Goal: Contribute content: Contribute content

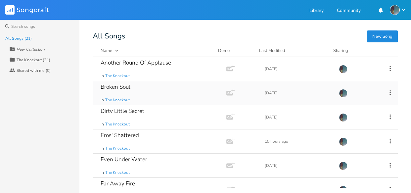
scroll to position [88, 0]
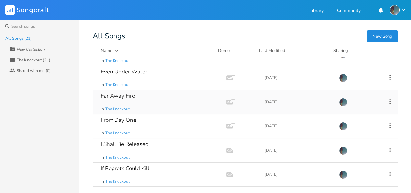
click at [165, 95] on div "Far Away Fire in The Knockout" at bounding box center [158, 102] width 115 height 24
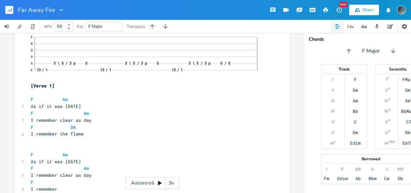
scroll to position [163, 0]
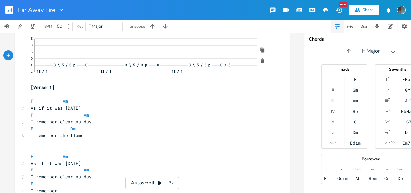
click span "13 /"
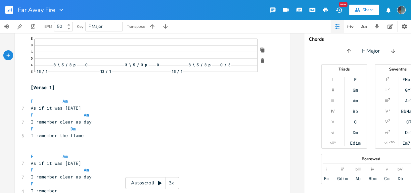
click span "13 /"
click span "x /"
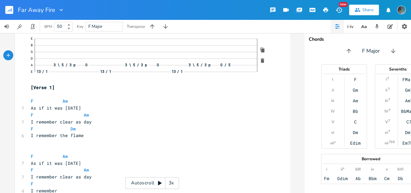
click span "x /"
click at [106, 76] on div "E B G D A 3 \ 5 / 3 p 0 3 \ 5 / 3 p 0 3 \ 5 / 3 p 0 / 5 E 13 / 1 x / 1 13 / 1" at bounding box center [149, 55] width 237 height 44
click span "x /"
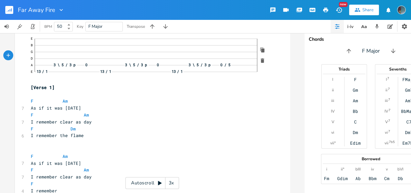
click span "x /"
click span "13 /"
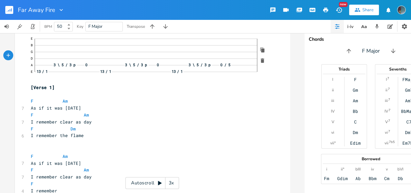
click span "13 /"
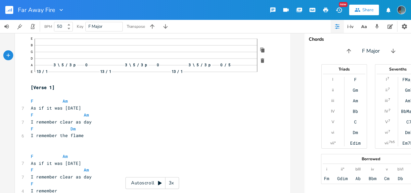
click at [184, 76] on div "E B G D A 3 \ 5 / 3 p 0 3 \ 5 / 3 p 0 3 \ 5 / 3 p 0 / 5 E 13 / 1 x / 1 x / 1" at bounding box center [149, 55] width 237 height 44
click span "1"
click at [111, 70] on div "1" at bounding box center [110, 71] width 8 height 7
click div "—"
click at [143, 91] on pre "​" at bounding box center [148, 94] width 239 height 7
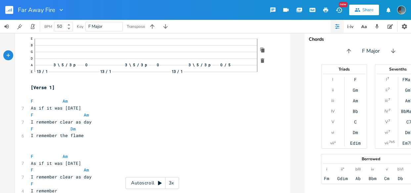
click span "1"
click div "—"
click at [150, 105] on pre "As if it was [DATE]" at bounding box center [148, 107] width 239 height 7
click at [106, 68] on div "1" at bounding box center [110, 71] width 8 height 7
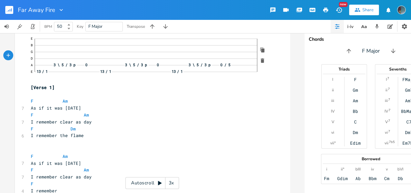
scroll to position [168, 0]
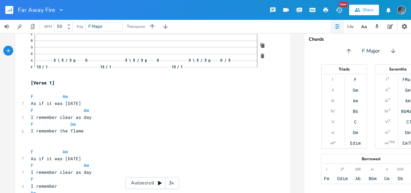
click span "1"
click at [106, 66] on div "1" at bounding box center [110, 67] width 8 height 7
click at [118, 81] on pre "[Verse 1]" at bounding box center [148, 82] width 239 height 7
click div "—"
click span "0 /"
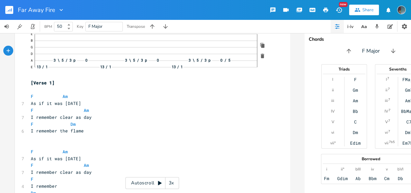
click span "5"
click div "/"
click div "—"
click div "7 b"
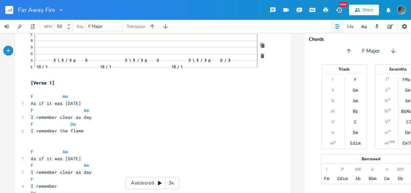
click div "7"
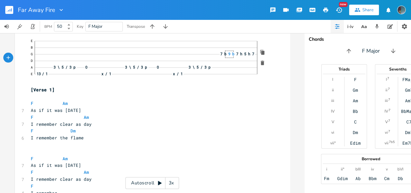
click at [230, 54] on div "b" at bounding box center [232, 54] width 5 height 4
click div "—"
click at [228, 99] on pre "​" at bounding box center [148, 96] width 239 height 7
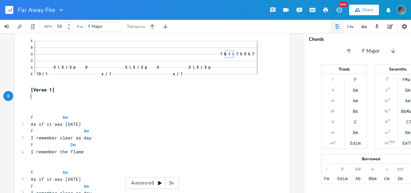
click at [208, 99] on pre "​" at bounding box center [148, 96] width 239 height 7
type textarea "]"
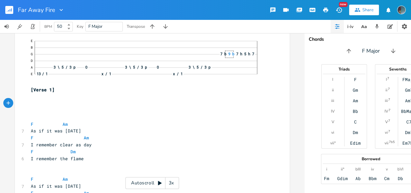
click at [5, 102] on icon "button" at bounding box center [8, 103] width 6 height 6
click at [18, 103] on icon "button" at bounding box center [20, 103] width 5 height 5
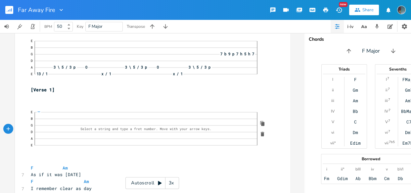
click at [36, 103] on pre "​" at bounding box center [148, 103] width 239 height 7
type textarea "''"
type textarea "F"
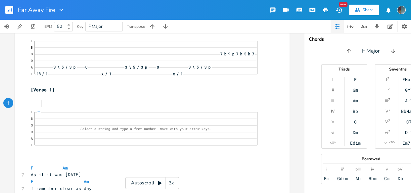
scroll to position [0, 2]
click at [71, 104] on pre "F" at bounding box center [148, 103] width 239 height 7
click at [50, 148] on div "E B G D A E Select a string and type a fret number. Move with your arrow keys." at bounding box center [149, 129] width 236 height 44
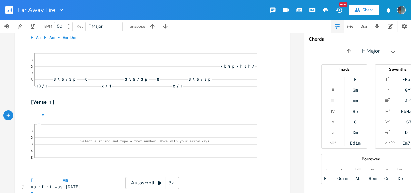
scroll to position [168, 0]
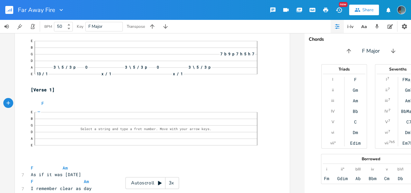
click div "—"
click div "x"
click at [36, 103] on span at bounding box center [36, 103] width 11 height 7
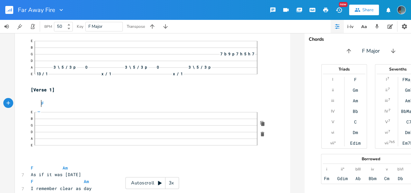
scroll to position [0, 1]
click span "—"
click div "—"
click span "—"
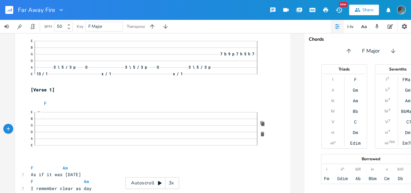
click span "—"
click div "—"
click at [116, 106] on pre "F" at bounding box center [148, 103] width 239 height 7
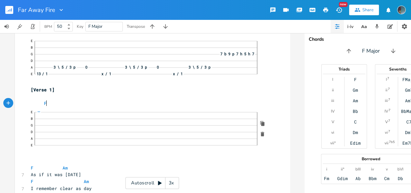
type textarea "F"
type textarea "am"
click span "—"
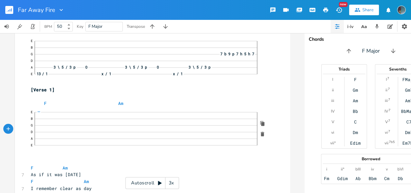
click div "—"
click span "—"
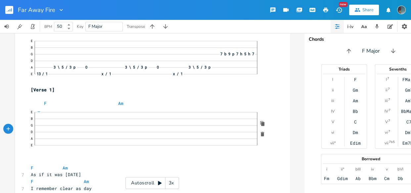
click span "—"
click div "—"
click at [174, 104] on pre "F Am" at bounding box center [148, 103] width 239 height 7
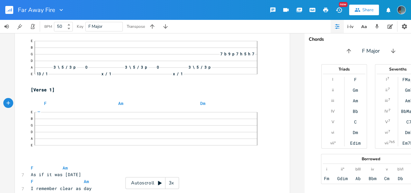
type textarea "dm"
click span "—"
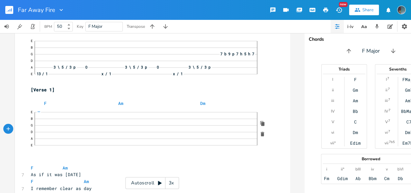
click span "—"
click div "—"
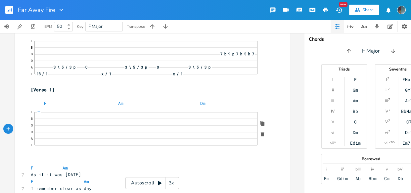
click div "—"
click span "—"
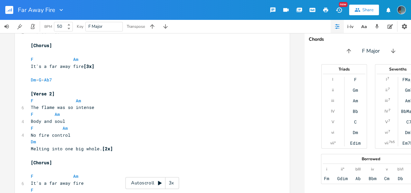
scroll to position [438, 0]
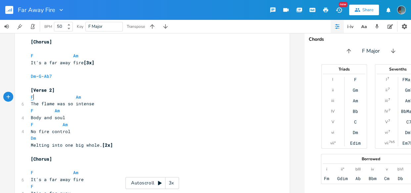
type textarea "F"
click at [31, 96] on span "F" at bounding box center [32, 97] width 3 height 6
type textarea "BB"
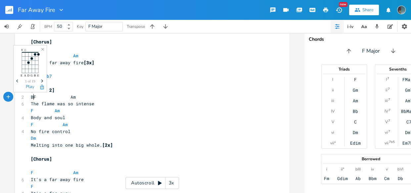
scroll to position [0, 5]
type textarea "b"
click at [31, 109] on span "F" at bounding box center [32, 110] width 3 height 6
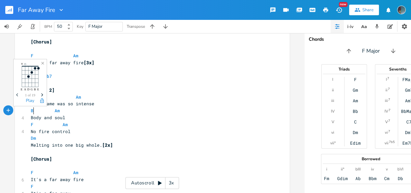
scroll to position [0, 5]
type textarea "Bb"
click at [30, 116] on li "Bb" at bounding box center [39, 117] width 20 height 7
click at [29, 125] on pre "F Am" at bounding box center [148, 124] width 239 height 7
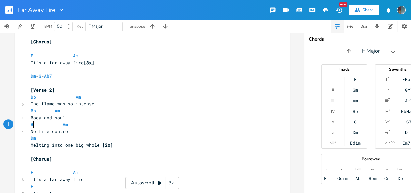
type textarea "Bb"
click at [82, 140] on pre "Dm" at bounding box center [148, 138] width 239 height 7
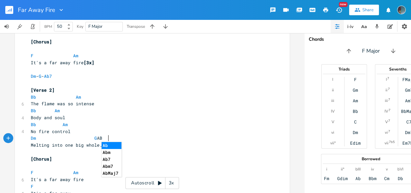
type textarea "G AB["
type textarea "B"
type textarea "b"
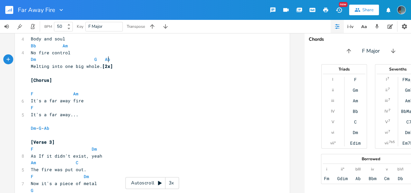
scroll to position [522, 0]
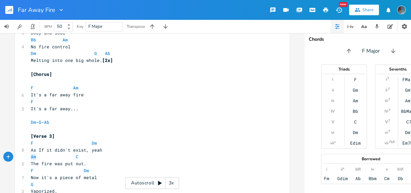
drag, startPoint x: 36, startPoint y: 155, endPoint x: 27, endPoint y: 155, distance: 8.9
type textarea "Bb"
click at [72, 156] on pre "Bb C" at bounding box center [148, 156] width 239 height 7
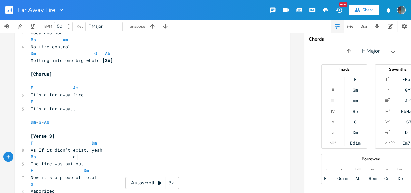
type textarea "aM"
type textarea "Am"
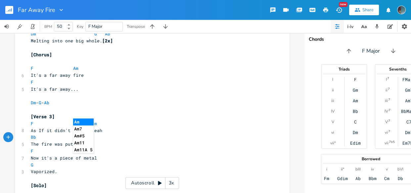
scroll to position [544, 0]
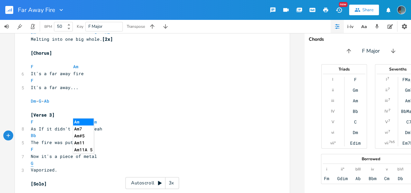
click at [31, 164] on span "G" at bounding box center [32, 163] width 3 height 6
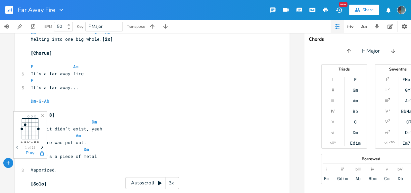
type textarea "a"
type textarea "Am"
click at [52, 162] on pre "Am" at bounding box center [148, 163] width 239 height 7
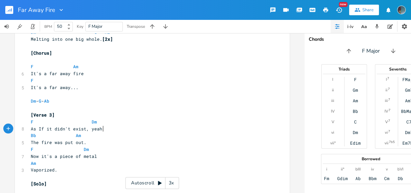
click at [169, 131] on pre "As If it didn't exist, yeah" at bounding box center [148, 128] width 239 height 7
click at [29, 161] on pre "Am" at bounding box center [148, 163] width 239 height 7
type textarea "Bb"
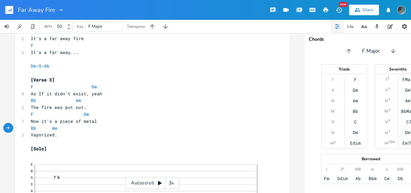
scroll to position [613, 0]
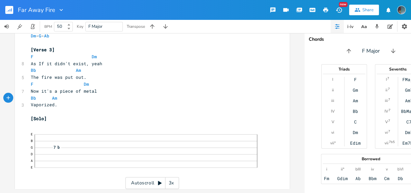
type textarea "​"
drag, startPoint x: 28, startPoint y: 161, endPoint x: 151, endPoint y: 105, distance: 135.4
click at [151, 108] on pre "​" at bounding box center [148, 111] width 239 height 7
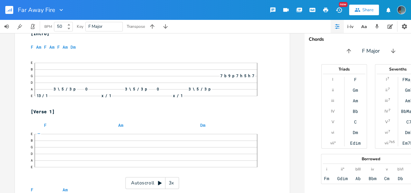
scroll to position [146, 0]
click at [109, 47] on pre "F Am F Am F Am Dm" at bounding box center [148, 46] width 239 height 7
type textarea "g ab]"
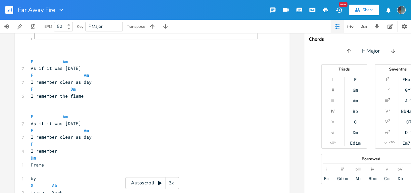
scroll to position [286, 0]
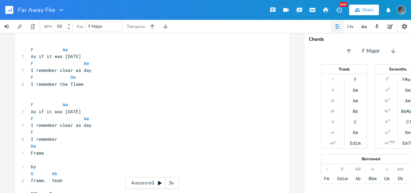
click at [64, 76] on span "F Dm" at bounding box center [53, 77] width 45 height 6
type textarea "aM"
type textarea "m"
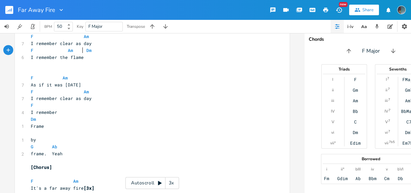
scroll to position [317, 0]
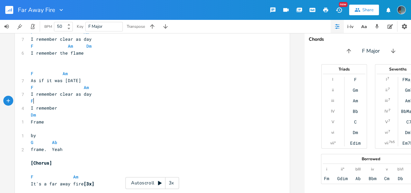
click at [40, 104] on pre "F" at bounding box center [148, 101] width 239 height 7
type textarea "am"
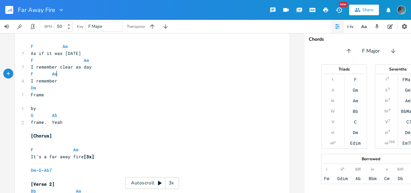
scroll to position [347, 0]
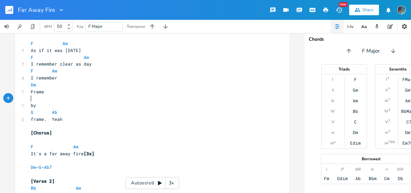
click at [38, 101] on pre "​" at bounding box center [148, 98] width 239 height 7
type textarea "G"
click at [60, 109] on pre "G Ab" at bounding box center [148, 112] width 239 height 7
click at [49, 111] on span at bounding box center [46, 112] width 11 height 7
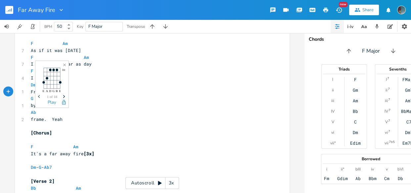
click at [188, 89] on pre "Frame" at bounding box center [148, 91] width 239 height 7
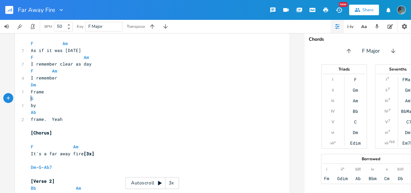
click at [29, 98] on pre "G" at bounding box center [148, 98] width 239 height 7
click at [29, 111] on pre "Ab" at bounding box center [148, 112] width 239 height 7
type textarea "G"
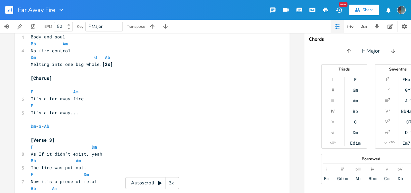
scroll to position [532, 0]
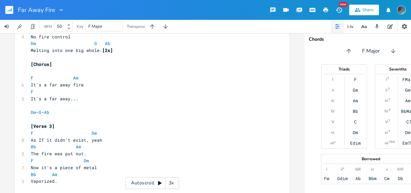
click at [92, 77] on pre "F Am" at bounding box center [148, 77] width 239 height 7
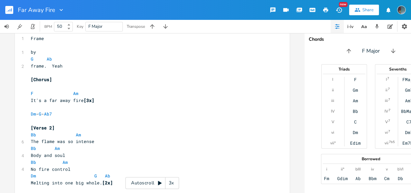
scroll to position [396, 0]
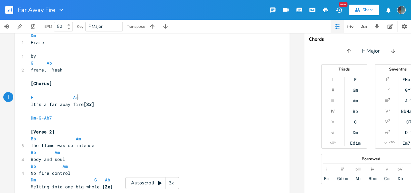
click at [95, 96] on pre "F Am" at bounding box center [148, 97] width 239 height 7
type textarea "dm]"
type textarea "dm"
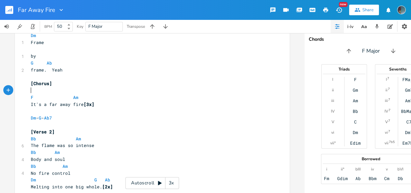
scroll to position [0, 6]
click at [95, 96] on pre "F Am" at bounding box center [148, 97] width 239 height 7
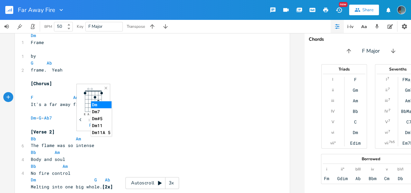
scroll to position [465, 0]
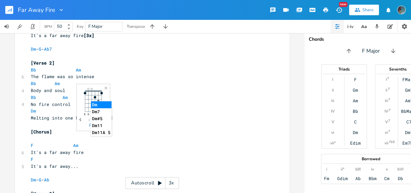
type textarea "Dm]"
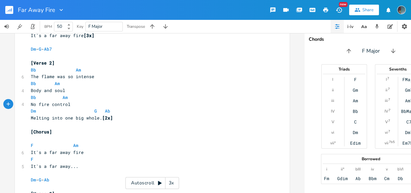
click at [132, 107] on pre "No fire control" at bounding box center [148, 104] width 239 height 7
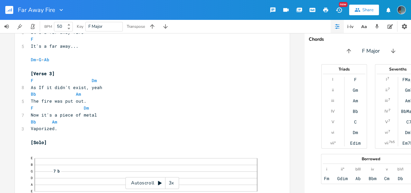
scroll to position [613, 0]
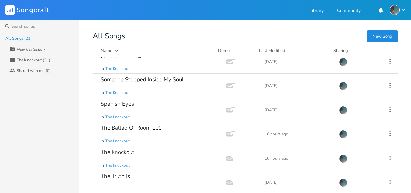
scroll to position [376, 0]
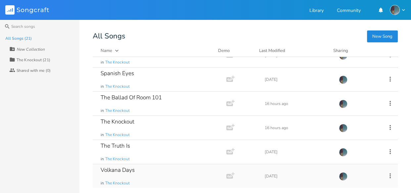
click at [135, 170] on div "Volkana Days in The Knockout" at bounding box center [158, 176] width 115 height 24
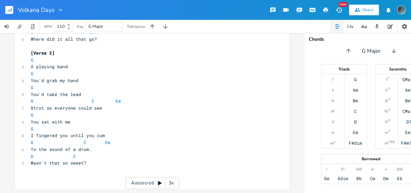
scroll to position [199, 0]
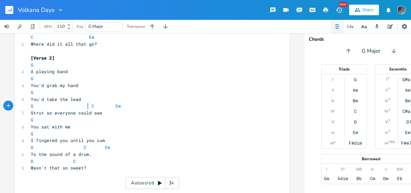
click at [85, 108] on pre "G C Em" at bounding box center [148, 105] width 239 height 7
click at [88, 106] on span at bounding box center [89, 105] width 11 height 7
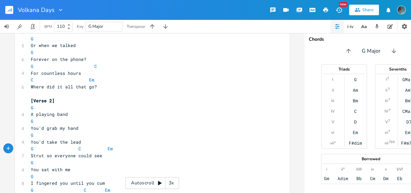
scroll to position [155, 0]
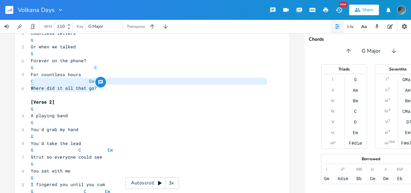
type textarea "C Em Where did it all that go?"
drag, startPoint x: 95, startPoint y: 87, endPoint x: 28, endPoint y: 83, distance: 66.9
click at [29, 83] on div "4 Volkana Days ​ [Intro] G ​ [Verse 1] G 4 Remember when G 4 We used to write G…" at bounding box center [148, 91] width 239 height 275
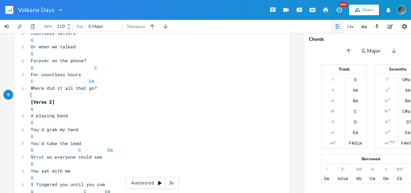
click at [101, 92] on pre "​" at bounding box center [148, 95] width 239 height 7
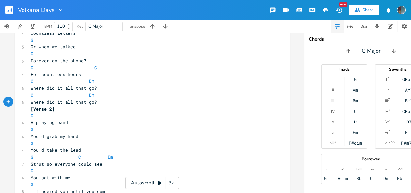
click at [92, 82] on pre "C Em" at bounding box center [148, 81] width 239 height 7
click at [99, 101] on pre "Where did it all that go?" at bounding box center [148, 102] width 239 height 7
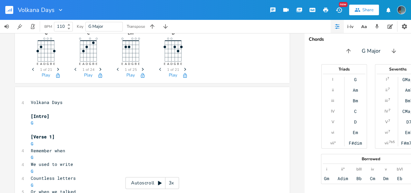
scroll to position [0, 0]
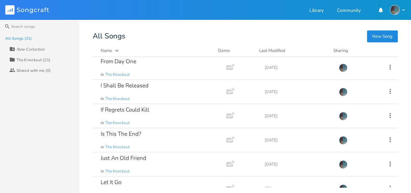
scroll to position [144, 0]
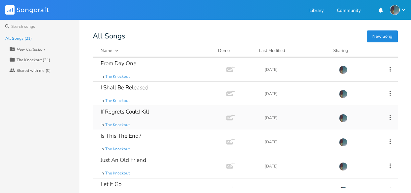
click at [132, 111] on div "If Regrets Could Kill" at bounding box center [125, 112] width 49 height 6
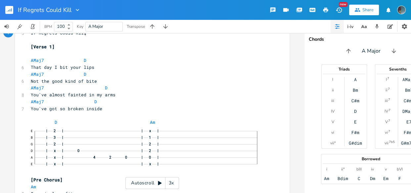
scroll to position [135, 0]
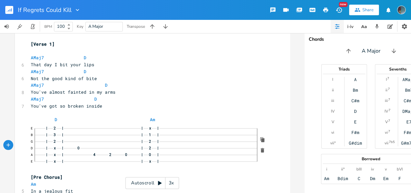
click span "0"
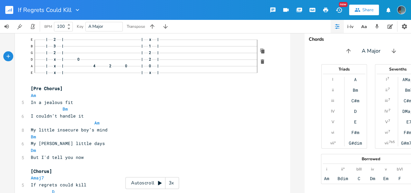
scroll to position [223, 0]
click at [31, 97] on span "Am" at bounding box center [33, 96] width 5 height 6
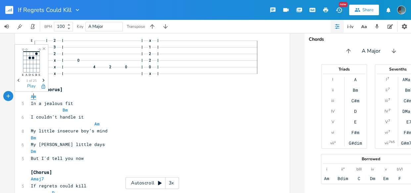
type textarea "="
type textarea "B"
click at [63, 112] on span "Bm" at bounding box center [64, 110] width 5 height 6
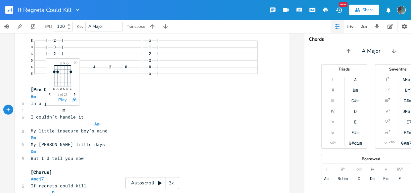
type textarea "A"
click at [186, 123] on pre "Am" at bounding box center [148, 123] width 239 height 7
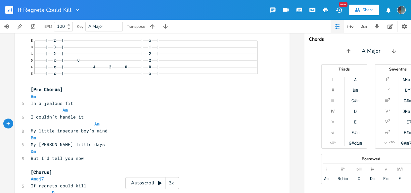
click at [66, 110] on pre "Am" at bounding box center [148, 109] width 239 height 7
type textarea "E"
click at [37, 123] on span at bounding box center [36, 123] width 11 height 7
type textarea "B"
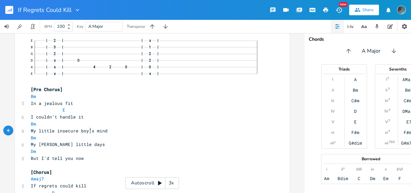
click at [89, 128] on span "My little insecure boy’s mind" at bounding box center [69, 131] width 77 height 6
click at [89, 126] on pre "Bm" at bounding box center [148, 123] width 239 height 7
type textarea "E"
click at [71, 135] on pre "Bm" at bounding box center [148, 137] width 239 height 7
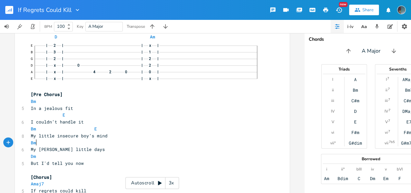
scroll to position [222, 0]
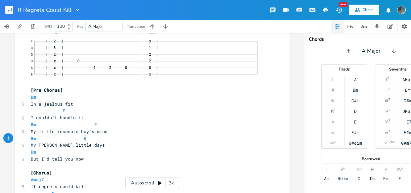
type textarea "e"
click span "0"
click span "2"
click at [149, 51] on div "2" at bounding box center [150, 54] width 8 height 7
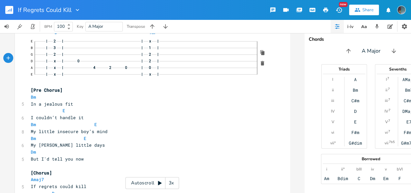
click span "1"
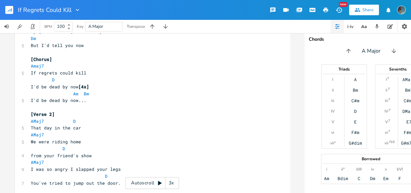
scroll to position [336, 0]
click at [73, 93] on span "Am" at bounding box center [75, 94] width 5 height 6
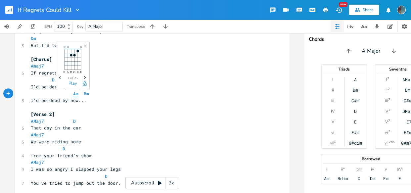
type textarea "B"
click at [87, 94] on pre "Bm Bm" at bounding box center [148, 93] width 239 height 7
type textarea "w"
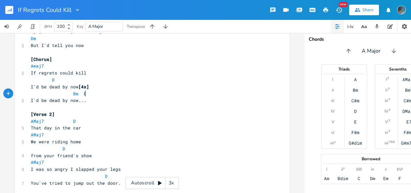
type textarea "E"
click at [165, 125] on pre "That day in the car" at bounding box center [148, 127] width 239 height 7
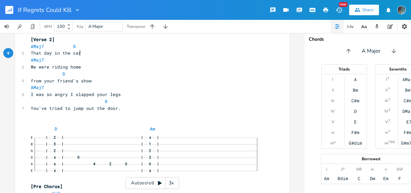
scroll to position [413, 0]
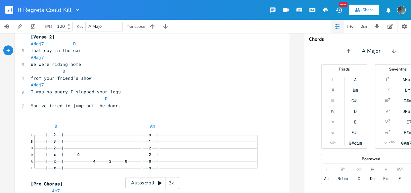
click span "0"
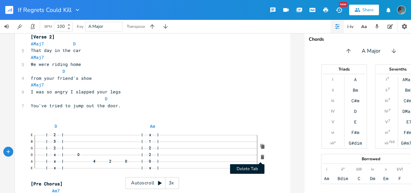
click at [261, 159] on icon "button" at bounding box center [262, 157] width 6 height 6
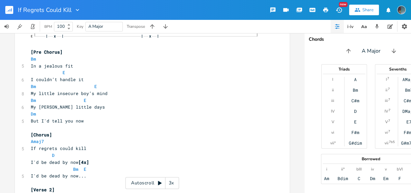
scroll to position [192, 0]
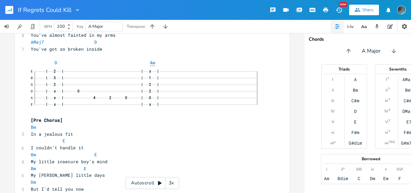
click at [150, 62] on span "Am" at bounding box center [152, 63] width 5 height 6
type textarea "B"
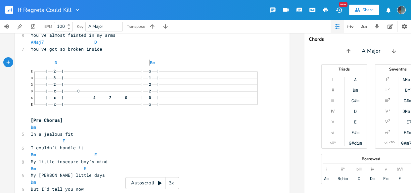
scroll to position [0, 2]
click at [191, 122] on pre "[Pre Chorus]" at bounding box center [148, 120] width 239 height 7
click div "—"
click at [260, 84] on icon "button" at bounding box center [262, 82] width 4 height 5
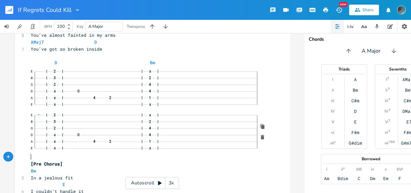
scroll to position [0, 0]
drag, startPoint x: 264, startPoint y: 149, endPoint x: 107, endPoint y: 128, distance: 158.8
click at [107, 128] on pre "E | 2 | | x | B | 3 | | 2 | G | 2 | | 4 | D | x | 0 | 4 | A | x | 4 2 | 1 | E |…" at bounding box center [148, 113] width 239 height 94
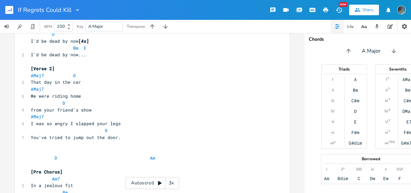
scroll to position [391, 0]
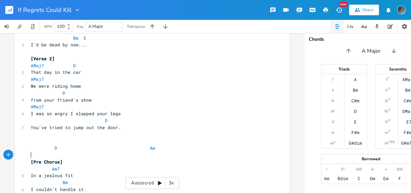
click at [163, 152] on pre "​" at bounding box center [148, 154] width 239 height 7
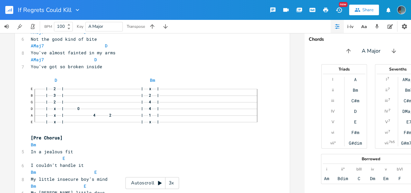
scroll to position [153, 0]
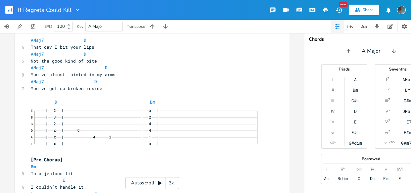
click at [241, 104] on pre "D Bm" at bounding box center [148, 102] width 239 height 7
drag, startPoint x: 255, startPoint y: 110, endPoint x: 215, endPoint y: 125, distance: 42.8
click at [215, 125] on div "E | 2 | | x | B | 3 | | 2 | G | 2 | | 4 | — D | x | 0 | 4 | A | x | 4 2 | 1 | E…" at bounding box center [149, 127] width 236 height 44
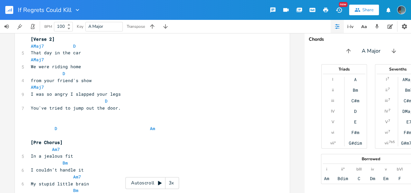
scroll to position [453, 0]
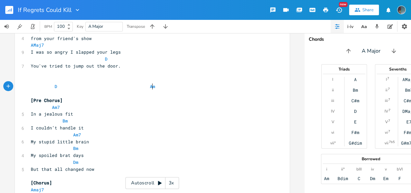
type textarea "Am"
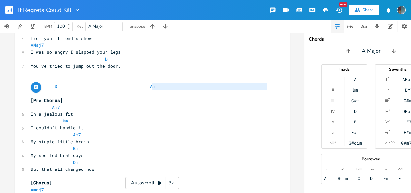
type textarea "D Am"
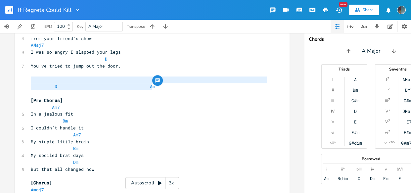
drag, startPoint x: 171, startPoint y: 86, endPoint x: 22, endPoint y: 80, distance: 148.2
click at [22, 80] on div "D Am x 5 If Regrets Could Kill ​ [Verse 1] ​ AMaj7 D 6 That day I bit your lips…" at bounding box center [152, 138] width 274 height 883
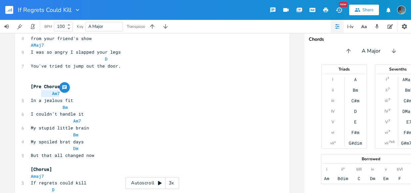
drag, startPoint x: 59, startPoint y: 93, endPoint x: 44, endPoint y: 92, distance: 14.9
click at [44, 92] on pre "Am7" at bounding box center [148, 93] width 239 height 7
type textarea "BM"
type textarea ","
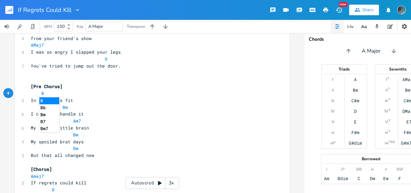
scroll to position [0, 1]
type textarea "m"
drag, startPoint x: 66, startPoint y: 106, endPoint x: 59, endPoint y: 106, distance: 7.3
click at [59, 106] on pre "Bm" at bounding box center [148, 107] width 239 height 7
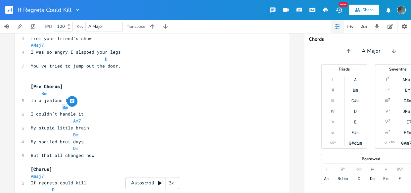
type textarea "E"
click at [96, 122] on pre "Am7" at bounding box center [148, 120] width 239 height 7
drag, startPoint x: 86, startPoint y: 120, endPoint x: 68, endPoint y: 121, distance: 18.6
click at [68, 121] on pre "Am7" at bounding box center [148, 120] width 239 height 7
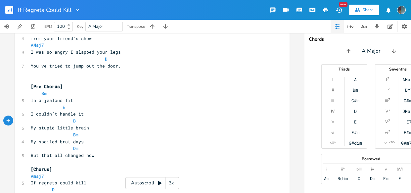
scroll to position [0, 6]
type textarea "Bm"
click at [103, 125] on pre "My stupid little brain" at bounding box center [148, 127] width 239 height 7
drag, startPoint x: 83, startPoint y: 134, endPoint x: 68, endPoint y: 135, distance: 15.5
click at [68, 135] on pre "Bm" at bounding box center [148, 134] width 239 height 7
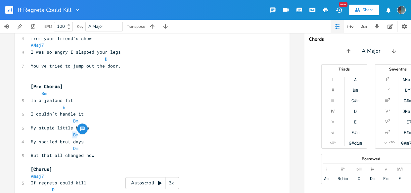
type textarea "E"
click at [122, 145] on pre "Dm" at bounding box center [148, 148] width 239 height 7
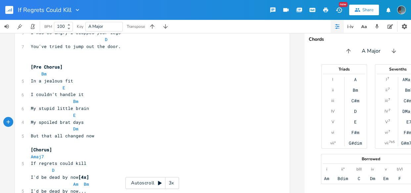
scroll to position [476, 0]
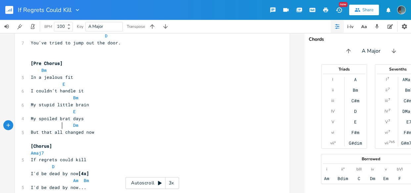
click at [63, 126] on span at bounding box center [67, 125] width 11 height 7
click at [116, 142] on pre "​" at bounding box center [148, 139] width 239 height 7
click at [116, 146] on pre "[Chorus]" at bounding box center [148, 145] width 239 height 7
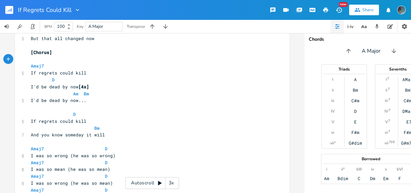
scroll to position [575, 0]
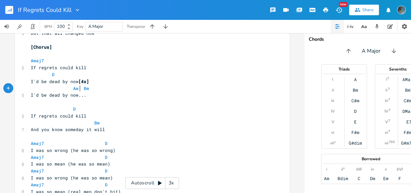
click at [78, 88] on span "Am Bm" at bounding box center [60, 88] width 58 height 6
click at [78, 88] on pre "Bm" at bounding box center [148, 88] width 239 height 7
type textarea "e"
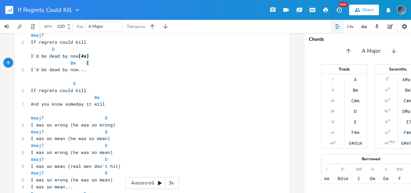
scroll to position [596, 0]
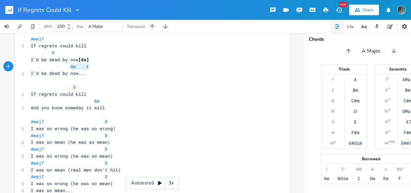
type textarea "Bm E"
drag, startPoint x: 90, startPoint y: 65, endPoint x: 65, endPoint y: 67, distance: 25.2
click at [65, 67] on pre "Bm E" at bounding box center [148, 66] width 239 height 7
type textarea "D"
drag, startPoint x: 74, startPoint y: 86, endPoint x: 70, endPoint y: 86, distance: 3.6
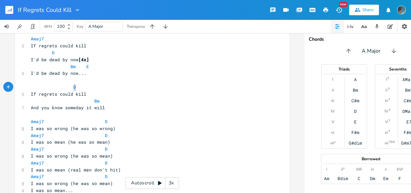
click at [70, 86] on pre "D" at bounding box center [148, 87] width 239 height 7
paste textarea
click at [124, 93] on pre "If regrets could kill" at bounding box center [148, 94] width 239 height 7
type textarea "Bm"
drag, startPoint x: 96, startPoint y: 101, endPoint x: 89, endPoint y: 101, distance: 7.6
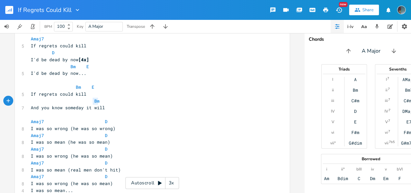
click at [89, 101] on pre "Bm" at bounding box center [148, 101] width 239 height 7
paste textarea
click at [144, 98] on pre "Bm E" at bounding box center [148, 101] width 239 height 7
type textarea "E"
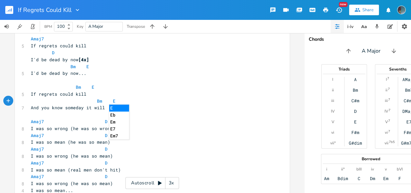
click at [144, 98] on pre "Bm E" at bounding box center [148, 101] width 239 height 7
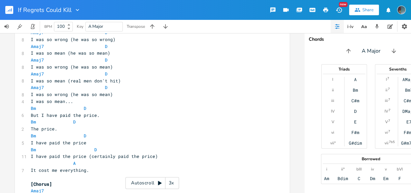
scroll to position [691, 0]
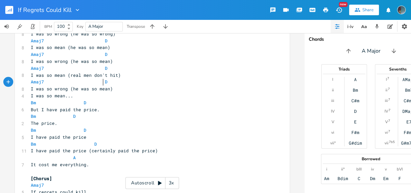
click at [96, 82] on span at bounding box center [99, 81] width 11 height 7
click at [99, 69] on span at bounding box center [99, 68] width 11 height 7
click at [99, 57] on span at bounding box center [99, 54] width 11 height 7
click at [100, 40] on span at bounding box center [99, 40] width 11 height 7
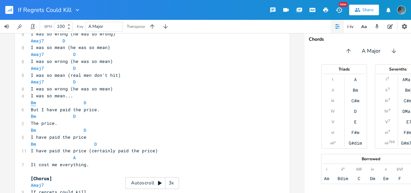
click at [31, 102] on span "Bm" at bounding box center [33, 103] width 5 height 6
click at [136, 102] on pre "Bm D" at bounding box center [148, 102] width 239 height 7
type textarea "E"
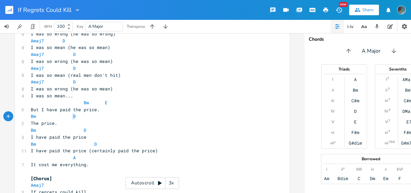
drag, startPoint x: 66, startPoint y: 115, endPoint x: 72, endPoint y: 115, distance: 6.6
click at [72, 115] on pre "Bm D" at bounding box center [148, 116] width 239 height 7
type textarea "e"
drag, startPoint x: 79, startPoint y: 130, endPoint x: 84, endPoint y: 130, distance: 4.3
click at [84, 130] on pre "Bm D" at bounding box center [148, 130] width 239 height 7
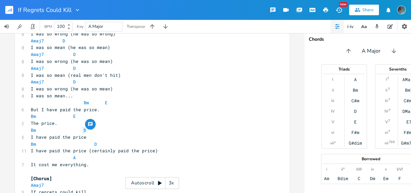
type textarea "e"
click at [101, 141] on pre "Bm D" at bounding box center [148, 144] width 239 height 7
drag, startPoint x: 80, startPoint y: 129, endPoint x: 85, endPoint y: 129, distance: 5.0
click at [85, 129] on pre "Bm e" at bounding box center [148, 130] width 239 height 7
type textarea "E"
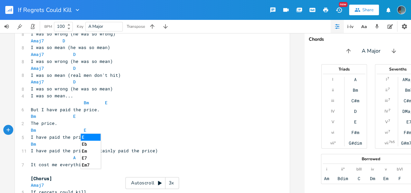
click at [92, 137] on li "E" at bounding box center [91, 137] width 20 height 7
click at [93, 142] on pre "Bm D" at bounding box center [148, 144] width 239 height 7
type textarea "E"
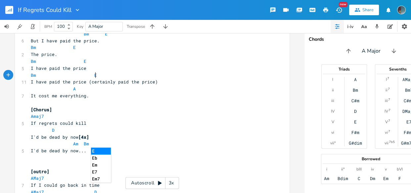
scroll to position [767, 0]
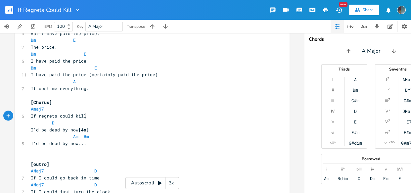
click at [104, 113] on pre "If regrets could kill" at bounding box center [148, 115] width 239 height 7
click at [77, 136] on span "Am Bm" at bounding box center [60, 136] width 58 height 6
click at [80, 137] on pre "Bm" at bounding box center [148, 136] width 239 height 7
type textarea "E"
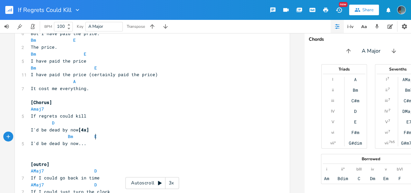
scroll to position [0, 2]
click at [148, 132] on pre "I'd be dead by now [4x]" at bounding box center [148, 129] width 239 height 7
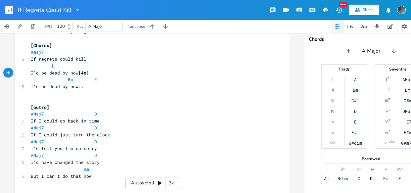
scroll to position [841, 0]
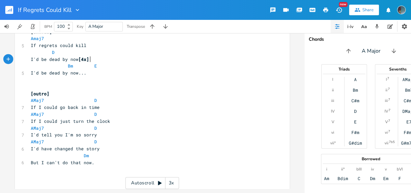
click at [89, 125] on span at bounding box center [89, 128] width 11 height 7
click at [89, 112] on span at bounding box center [89, 114] width 11 height 7
click at [89, 97] on span at bounding box center [89, 100] width 11 height 7
click at [84, 111] on span "D" at bounding box center [85, 114] width 3 height 6
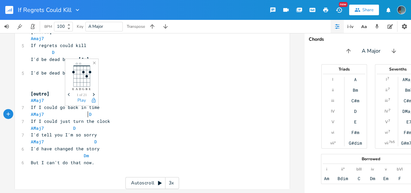
scroll to position [0, 2]
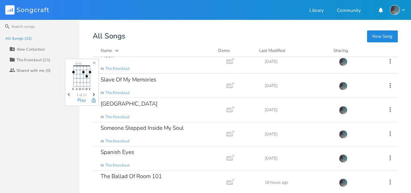
scroll to position [290, 0]
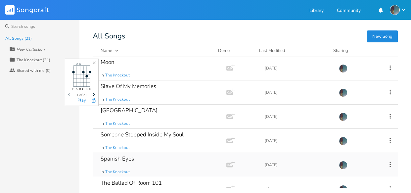
click at [130, 159] on div "Spanish Eyes" at bounding box center [117, 159] width 33 height 6
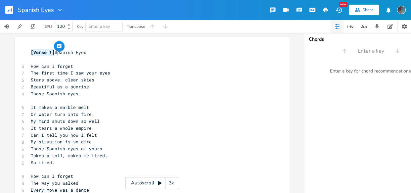
type textarea "Spanish Eyes"
drag, startPoint x: 52, startPoint y: 52, endPoint x: 93, endPoint y: 54, distance: 41.0
click at [93, 54] on pre "[Verse 1] Spanish Eyes" at bounding box center [148, 52] width 239 height 7
click at [29, 50] on pre "[Verse 1]" at bounding box center [148, 52] width 239 height 7
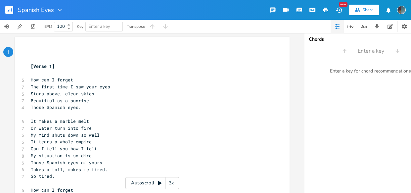
paste textarea "Eyes"
type textarea "Eyes"
click at [66, 51] on pre "Spanish Eyes" at bounding box center [148, 52] width 239 height 7
click at [89, 50] on pre "Spanish Eyes" at bounding box center [148, 52] width 239 height 7
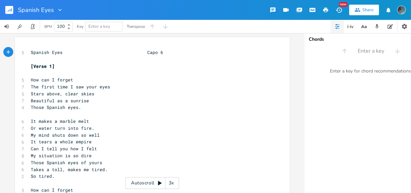
type textarea "Capo 6"
type textarea "​"
drag, startPoint x: 89, startPoint y: 50, endPoint x: 192, endPoint y: 56, distance: 102.7
click at [192, 56] on pre "​" at bounding box center [148, 59] width 239 height 7
type textarea "frete"
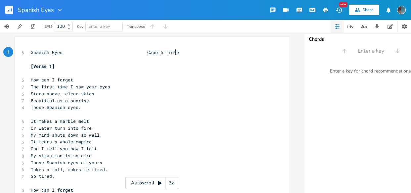
scroll to position [0, 10]
click at [193, 56] on pre "​" at bounding box center [148, 59] width 239 height 7
click at [141, 55] on span at bounding box center [142, 52] width 11 height 7
click at [29, 66] on pre "[Verse 1]" at bounding box center [148, 66] width 239 height 7
type textarea "[["
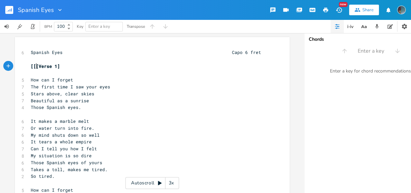
scroll to position [0, 2]
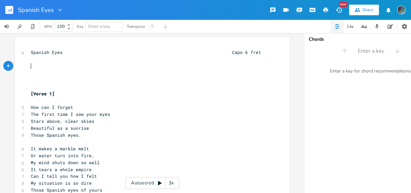
click at [29, 66] on pre "​" at bounding box center [148, 66] width 239 height 7
type textarea "["
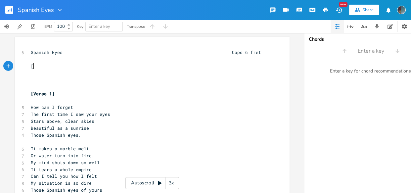
click at [35, 66] on pre "[" at bounding box center [148, 66] width 239 height 7
type textarea "Intro]"
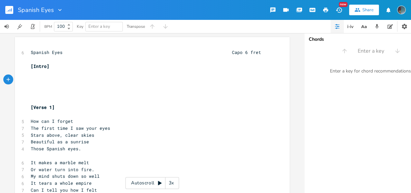
click at [10, 78] on div "button" at bounding box center [8, 79] width 10 height 10
click at [15, 79] on div "button" at bounding box center [20, 79] width 10 height 10
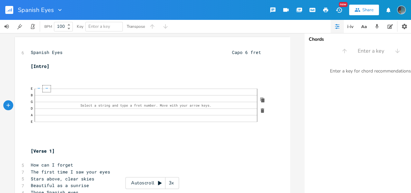
click at [45, 87] on span "—" at bounding box center [47, 88] width 4 height 4
click at [41, 129] on pre "E | B | G | D | A | E |" at bounding box center [148, 108] width 239 height 51
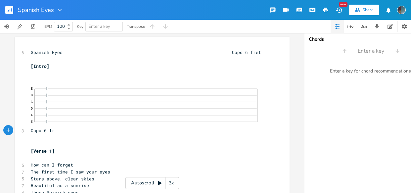
type textarea "Capo 6 fret"
type textarea "Capo"
drag, startPoint x: 39, startPoint y: 130, endPoint x: 27, endPoint y: 132, distance: 12.0
click at [29, 132] on pre "E | B | G | D | A | E | Capo 6 fret" at bounding box center [148, 108] width 239 height 51
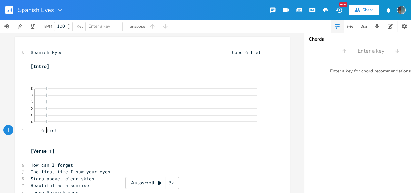
click at [45, 130] on span "E | B | G | D | A | E | 6 fret" at bounding box center [149, 108] width 236 height 50
type textarea "th"
type textarea "["
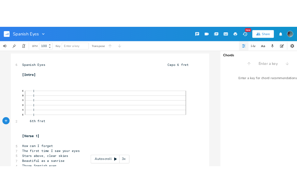
scroll to position [0, 1]
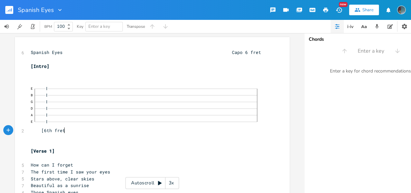
click at [71, 132] on pre "E | B | G | D | A | E | [6th fret" at bounding box center [148, 108] width 239 height 51
type textarea "]"
click at [38, 130] on span at bounding box center [36, 130] width 11 height 7
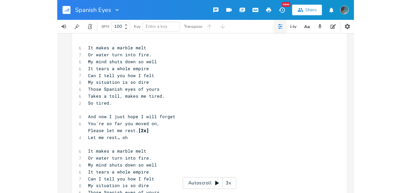
scroll to position [311, 0]
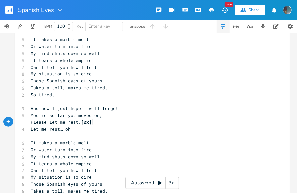
click at [95, 123] on pre "Please let me rest. [2x]" at bounding box center [148, 122] width 239 height 7
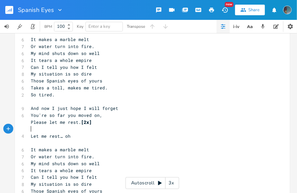
click at [70, 131] on pre "​" at bounding box center [148, 129] width 239 height 7
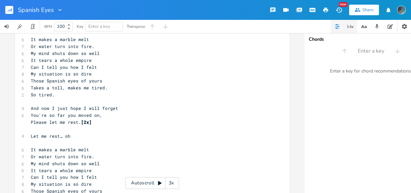
click at [352, 30] on icon "button" at bounding box center [350, 26] width 8 height 8
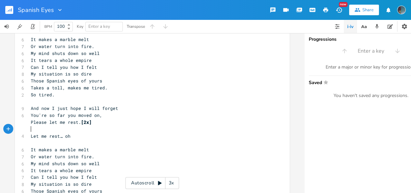
scroll to position [0, 0]
click at [73, 131] on pre "​" at bounding box center [148, 129] width 239 height 7
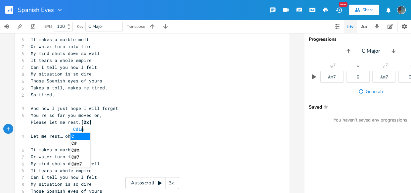
scroll to position [0, 10]
type textarea "Cdim"
click at [78, 142] on li "Cdim7" at bounding box center [80, 143] width 20 height 7
click at [79, 128] on span "Cdim7" at bounding box center [79, 129] width 13 height 6
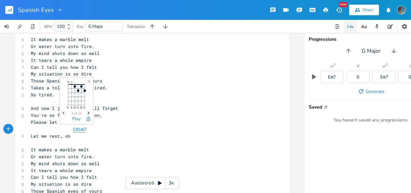
click at [79, 128] on span "Cdim7" at bounding box center [79, 129] width 13 height 6
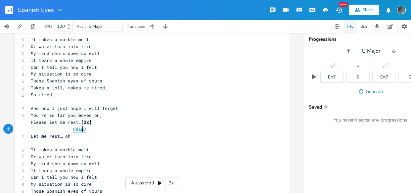
click at [79, 128] on span "Cdim7" at bounding box center [79, 129] width 13 height 6
click at [76, 128] on span "Cdim7" at bounding box center [79, 129] width 13 height 6
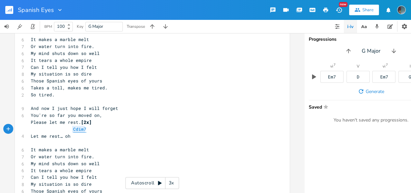
click at [76, 128] on span "Cdim7" at bounding box center [79, 129] width 13 height 6
type textarea "Cdim7"
click at [76, 128] on span "Cdim7" at bounding box center [79, 129] width 13 height 6
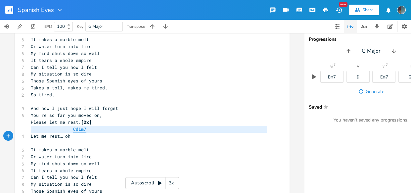
click at [76, 128] on span "Cdim7" at bounding box center [79, 129] width 13 height 6
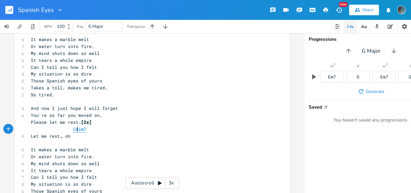
scroll to position [0, 0]
click at [76, 128] on span "Cdim7" at bounding box center [79, 129] width 13 height 6
click at [78, 127] on span "Cdim7" at bounding box center [79, 129] width 13 height 6
click at [78, 126] on span "Cdim7" at bounding box center [79, 129] width 13 height 6
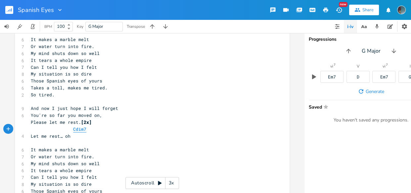
type textarea "Cdim7"
click at [78, 126] on span "Cdim7" at bounding box center [79, 129] width 13 height 6
click at [78, 128] on span "Cdim7" at bounding box center [79, 129] width 13 height 6
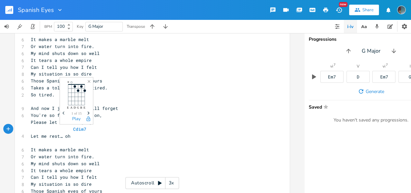
click at [89, 112] on icon "Next" at bounding box center [89, 113] width 4 height 4
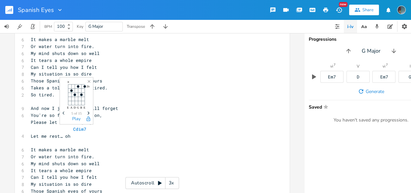
click at [89, 112] on icon "Next" at bounding box center [89, 113] width 4 height 4
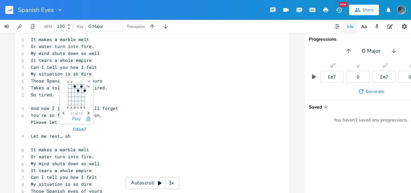
click at [89, 112] on icon "Next" at bounding box center [89, 113] width 4 height 4
click at [76, 117] on button "Play" at bounding box center [76, 119] width 9 height 6
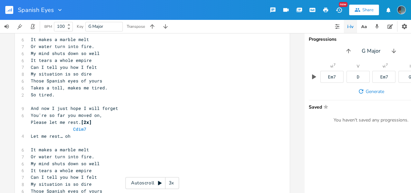
click at [89, 127] on pre "Cdim7" at bounding box center [148, 129] width 239 height 7
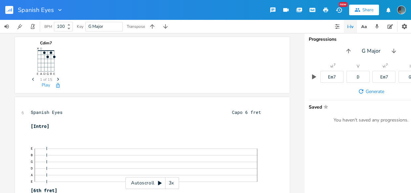
click at [32, 81] on icon "Previous" at bounding box center [34, 79] width 4 height 4
click at [56, 79] on icon "Next" at bounding box center [58, 79] width 4 height 4
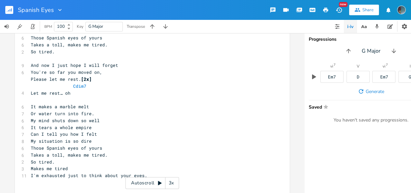
scroll to position [431, 0]
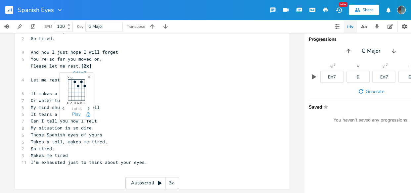
click at [63, 108] on icon "button" at bounding box center [63, 108] width 2 height 3
click at [129, 104] on pre "My mind shuts down so well" at bounding box center [148, 107] width 239 height 7
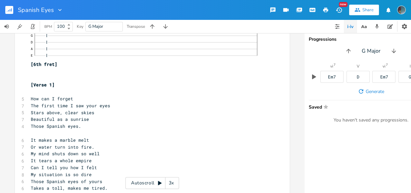
scroll to position [132, 0]
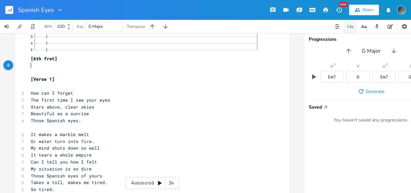
click at [114, 65] on pre "​" at bounding box center [148, 65] width 239 height 7
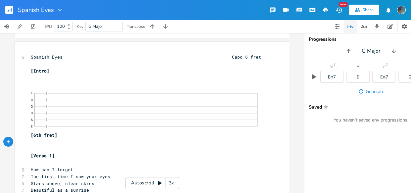
scroll to position [54, 0]
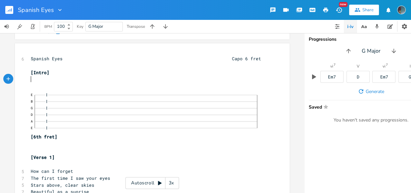
click at [110, 80] on pre "​" at bounding box center [148, 79] width 239 height 7
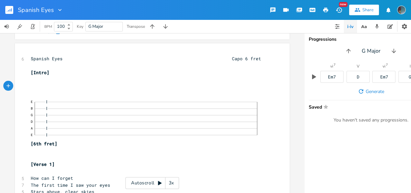
scroll to position [0, 2]
type textarea "a#k"
type textarea "m"
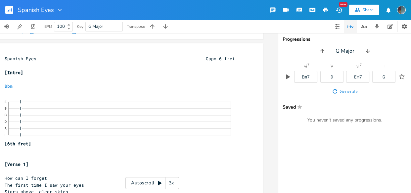
scroll to position [0, 0]
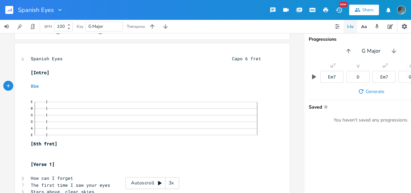
type textarea "Bbm"
click at [50, 86] on span "Ebsus213" at bounding box center [51, 86] width 21 height 6
click at [69, 86] on pre "Bbm Ebsus213" at bounding box center [148, 86] width 239 height 7
paste textarea
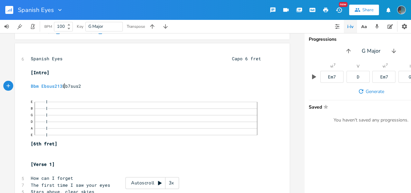
click at [63, 87] on span "Bbm Ebsus213 Eb7sus2" at bounding box center [56, 86] width 50 height 6
click at [70, 87] on span "Bbm Ebsus213 Eb7sus2" at bounding box center [56, 86] width 50 height 6
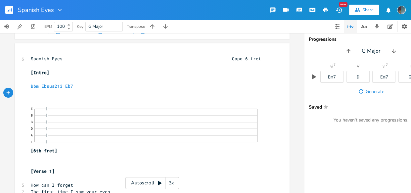
click at [70, 85] on span "Bbm Ebsus213 Eb7" at bounding box center [53, 86] width 45 height 6
type textarea "aua"
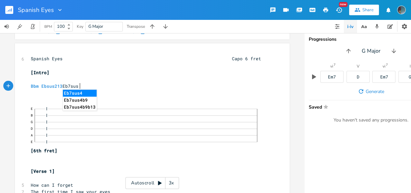
type textarea "sus2"
type textarea "3"
type textarea "2"
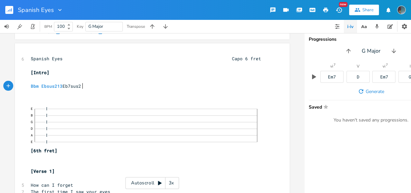
type textarea "2"
click at [82, 93] on pre "​" at bounding box center [148, 93] width 239 height 7
click at [86, 87] on pre "Bbm Ebsus213 Eb7sus2" at bounding box center [148, 86] width 239 height 7
type textarea "gb"
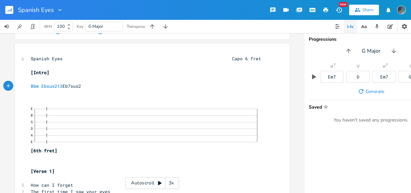
scroll to position [0, 5]
type textarea "Gb"
click at [84, 85] on span "Bbm Ebsus213 Eb7sus2 Gb" at bounding box center [59, 86] width 56 height 6
click at [95, 70] on span "Next" at bounding box center [97, 70] width 9 height 12
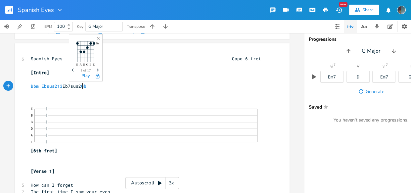
click at [95, 70] on span "Next" at bounding box center [97, 70] width 9 height 12
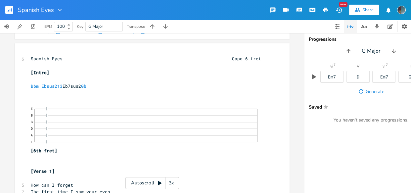
scroll to position [0, 0]
click at [106, 82] on pre "​" at bounding box center [148, 79] width 239 height 7
click at [103, 86] on pre "Bbm Ebsus213 Eb7sus2 Gb" at bounding box center [148, 86] width 239 height 7
click at [91, 85] on pre "Bbm Ebsus213 Eb7sus2 Gb" at bounding box center [148, 86] width 239 height 7
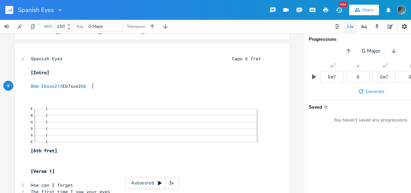
paste textarea
click at [122, 87] on pre "Bbm Ebsus213 Eb7sus2 Gb Fsusb6 (b9)" at bounding box center [148, 86] width 239 height 7
click at [101, 88] on span "Fsusb6" at bounding box center [97, 86] width 16 height 6
click at [125, 86] on pre "Bbm Ebsus213 Eb7sus2 Gb Fsusb6 (b9)" at bounding box center [148, 86] width 239 height 7
click at [70, 86] on span "Bbm Ebsus213 Eb7sus2 Gb Fsusb6 (b9)" at bounding box center [73, 86] width 85 height 6
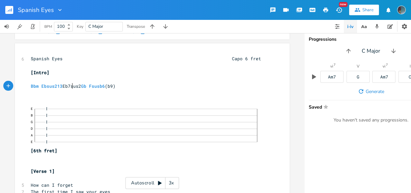
type textarea "("
click at [83, 85] on span "Bbm Ebsus213 Eb7 (sus2 Gb Fsusb6 (b9)" at bounding box center [76, 86] width 90 height 6
type textarea ")"
click at [136, 85] on pre "Bbm Ebsus213 Eb7 (sus2) Gb Fsusb6 (b9)" at bounding box center [148, 86] width 239 height 7
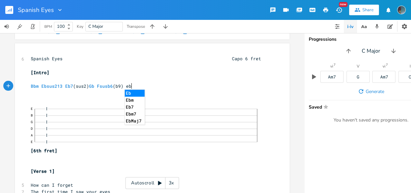
scroll to position [0, 9]
type textarea "ebm"
type textarea "bbm7"
click span "—"
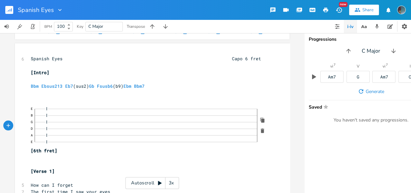
click span "9"
click span "—"
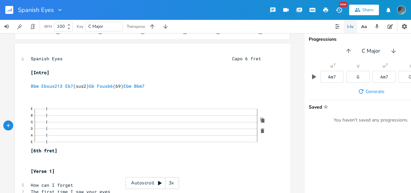
click span "—"
click div "—"
click span "—"
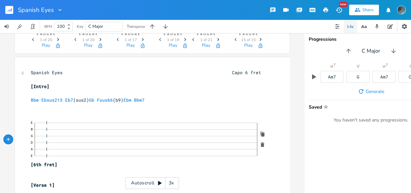
scroll to position [41, 0]
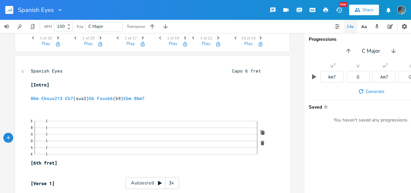
click span "—"
click span "0"
click div "8"
click span "—"
click span "8"
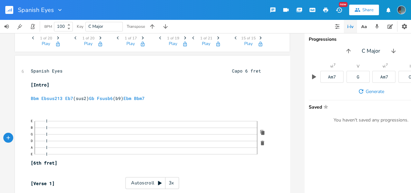
click div "—"
click span "—"
click span "8"
click span "0"
click div "0"
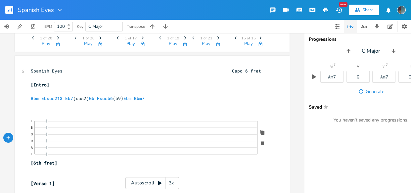
click span "—"
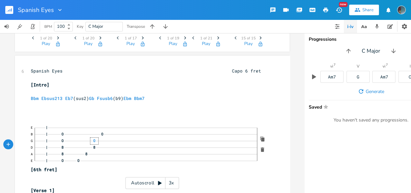
click at [93, 142] on span "0" at bounding box center [94, 141] width 3 height 4
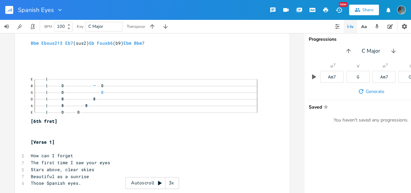
scroll to position [81, 0]
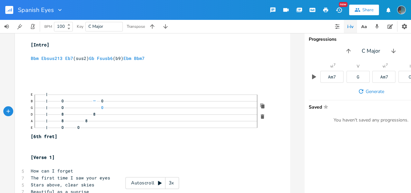
click span "0"
click span "—"
click div "—"
click span "—"
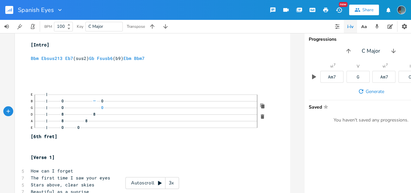
click div "—"
click div "8 /"
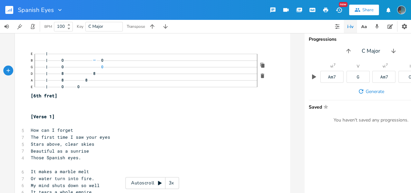
scroll to position [118, 0]
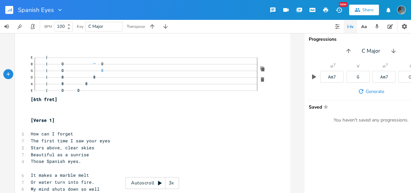
click span "—"
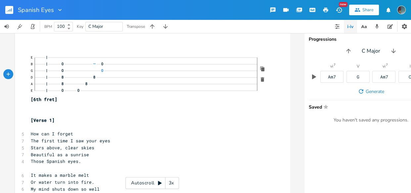
click span "—"
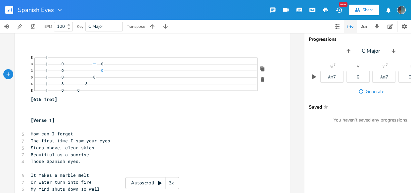
click span "—"
click div "—"
click div "/"
click span "10"
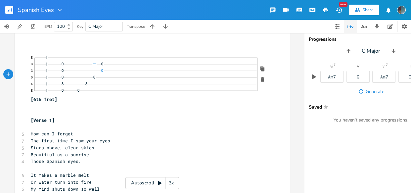
click span "—"
click div "8"
click span "8 /"
click span "—"
click span "0"
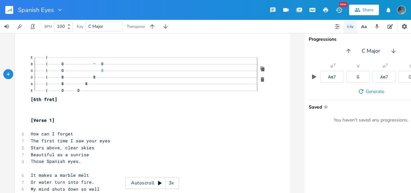
scroll to position [0, 12]
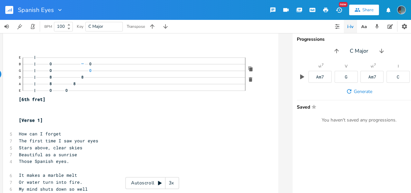
click span "0"
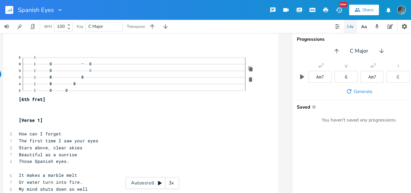
click span "10"
click span "—"
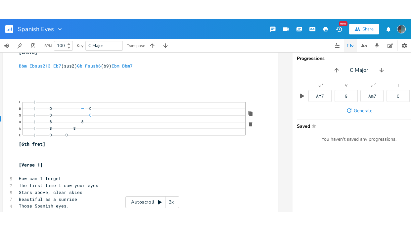
scroll to position [92, 0]
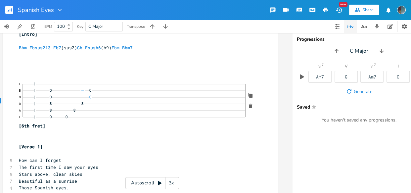
click span "10"
click div "—"
click span "—"
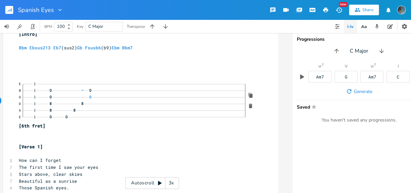
click span "—"
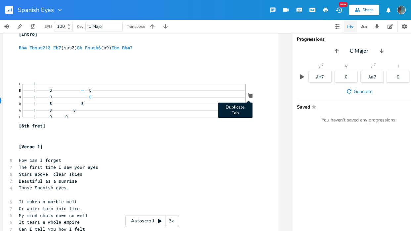
click at [248, 95] on icon "button" at bounding box center [250, 95] width 5 height 5
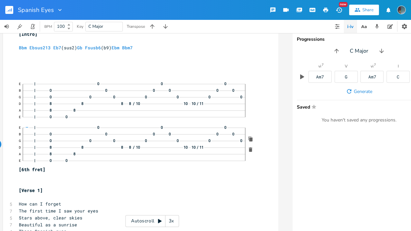
scroll to position [89, 0]
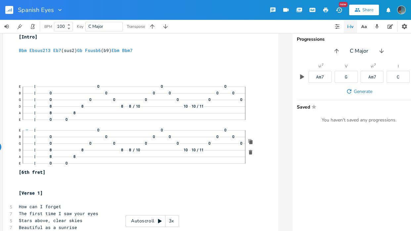
click span "0"
click span "8"
click at [51, 148] on div "8" at bounding box center [51, 150] width 8 height 7
click span "0"
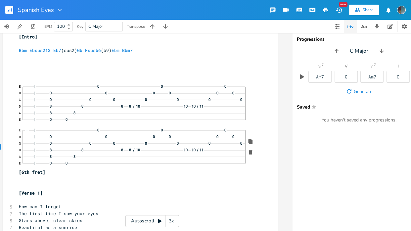
click at [49, 140] on div "0" at bounding box center [51, 143] width 8 height 7
click at [47, 162] on div "0" at bounding box center [51, 163] width 8 height 7
click span "0"
click at [221, 129] on div "0" at bounding box center [225, 130] width 8 height 7
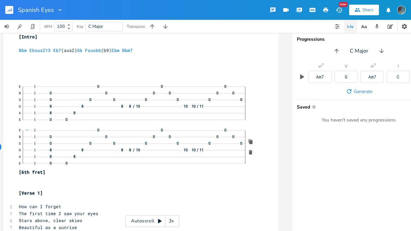
click span "—"
click span "0"
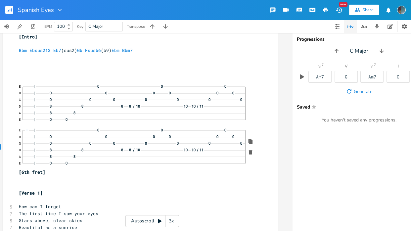
click span "8"
click span "0"
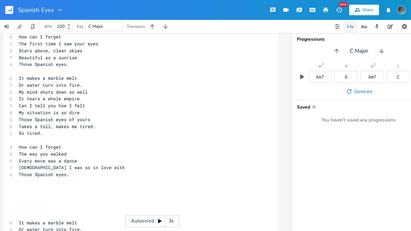
scroll to position [96, 0]
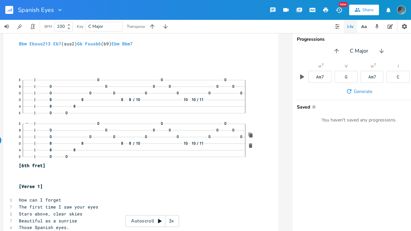
click span "—"
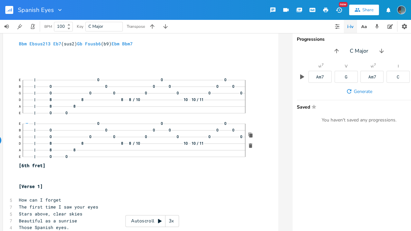
click span "13"
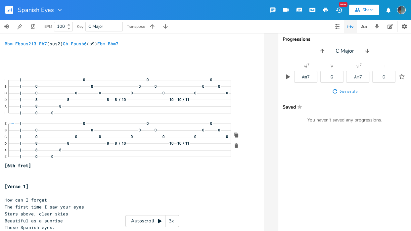
click span "—"
click div "—"
click div "9"
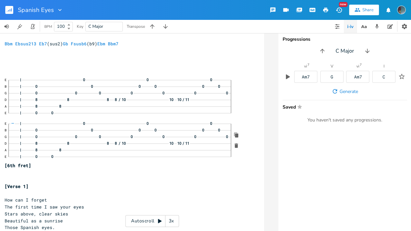
click span "—"
click span "0 /"
click span "0 p"
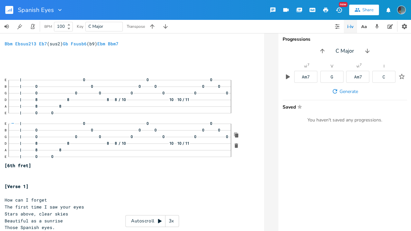
click span "—"
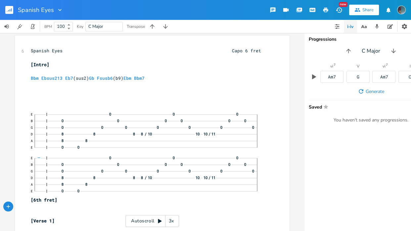
scroll to position [59, 0]
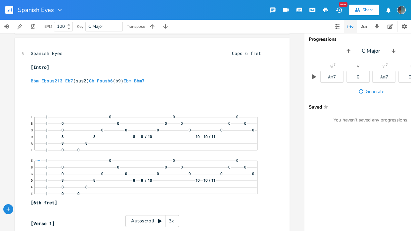
click at [31, 112] on div "E | 0 0 0 B | 0 0 0 0 0 0 G | 0 0 0 0 0 0 0 D | 8 8 8 8 / 10 10 10 / 11 A | 8 8…" at bounding box center [149, 134] width 236 height 44
click at [129, 102] on pre "​" at bounding box center [148, 101] width 239 height 7
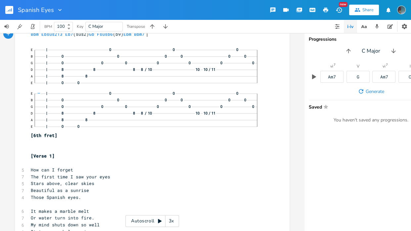
scroll to position [110, 0]
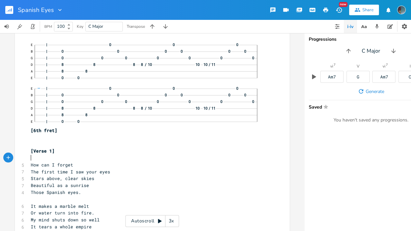
click at [114, 157] on pre "​" at bounding box center [148, 157] width 239 height 7
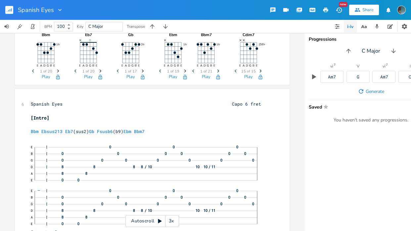
scroll to position [0, 0]
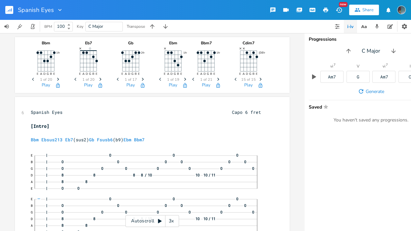
click at [216, 78] on icon "Next" at bounding box center [218, 79] width 4 height 4
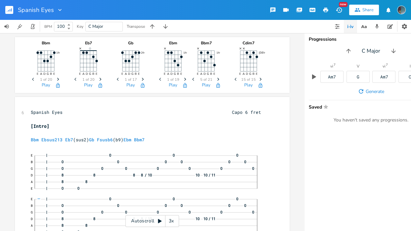
click at [216, 78] on icon "Next" at bounding box center [218, 79] width 4 height 4
click at [182, 76] on span "Next" at bounding box center [185, 80] width 9 height 12
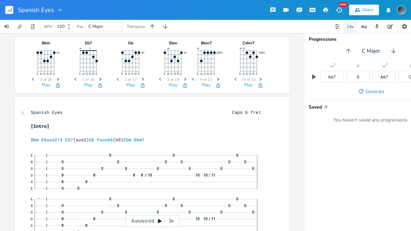
click at [182, 76] on span "Next" at bounding box center [185, 80] width 9 height 12
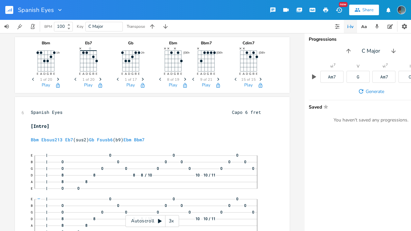
click at [182, 76] on span "Next" at bounding box center [185, 80] width 9 height 12
click at [140, 77] on span "Next" at bounding box center [142, 80] width 9 height 12
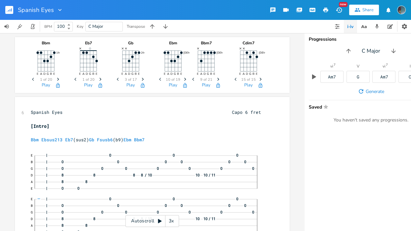
click at [140, 77] on span "Next" at bounding box center [142, 80] width 9 height 12
click at [139, 77] on span "Next" at bounding box center [142, 80] width 9 height 12
click at [100, 80] on icon "button" at bounding box center [101, 79] width 2 height 3
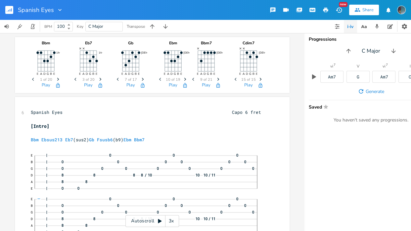
click at [100, 80] on icon "button" at bounding box center [101, 79] width 2 height 3
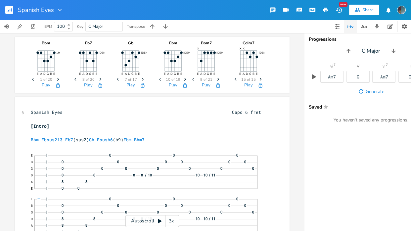
click at [56, 77] on span "Next" at bounding box center [58, 80] width 9 height 12
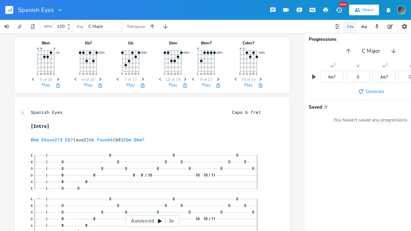
click at [56, 77] on span "Next" at bounding box center [58, 80] width 9 height 12
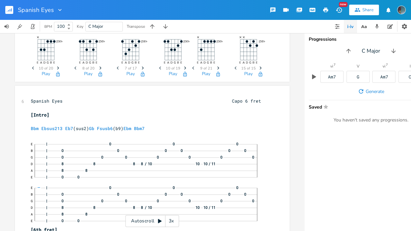
click at [56, 66] on icon "Next" at bounding box center [58, 68] width 4 height 4
click at [32, 66] on icon "Previous" at bounding box center [34, 68] width 4 height 4
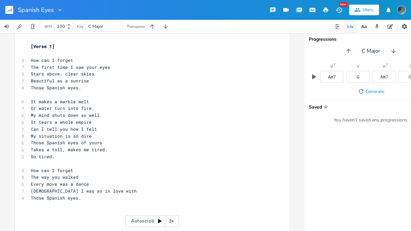
scroll to position [152, 0]
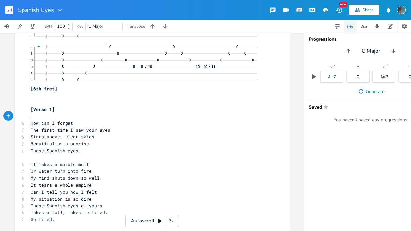
click at [66, 113] on pre "​" at bounding box center [148, 116] width 239 height 7
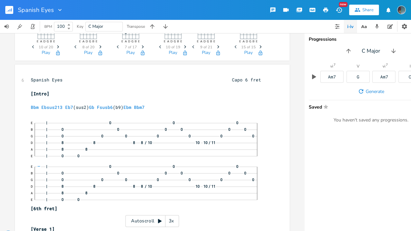
scroll to position [31, 0]
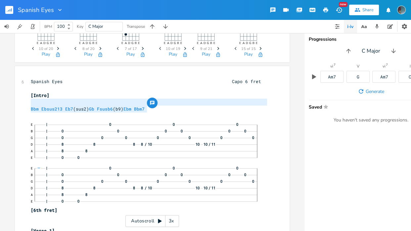
type textarea "Bbm Ebsus213 Eb7(sus2) Gb Fsusb6(b9) Ebm Bbm7"
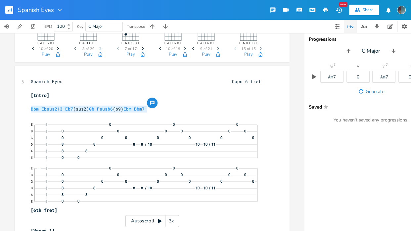
drag, startPoint x: 148, startPoint y: 109, endPoint x: 21, endPoint y: 107, distance: 126.3
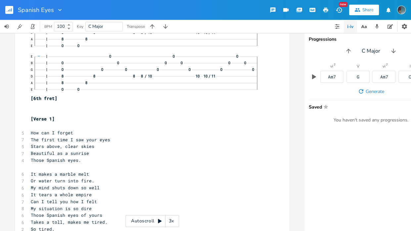
scroll to position [145, 0]
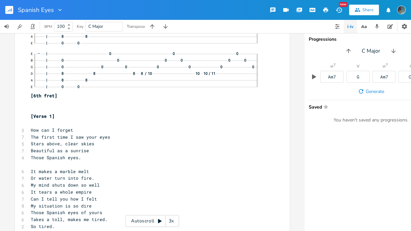
click at [33, 122] on pre "​" at bounding box center [148, 123] width 239 height 7
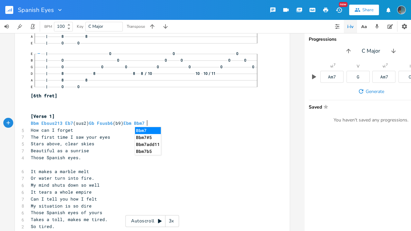
click at [38, 120] on span "Bbm Ebsus213 Eb7 (sus2) Gb Fsusb6 (b9) Ebm Bbm7" at bounding box center [88, 123] width 114 height 6
click at [38, 125] on span "Bbm Ebsus213 Eb7 (sus2) Gb Fsusb6 (b9) Ebm Bbm7" at bounding box center [88, 123] width 114 height 6
click at [98, 124] on span "Bbm Ebsus213 Eb7 (sus2) Gb Fsusb6 (b9) Ebm Bbm7" at bounding box center [93, 123] width 124 height 6
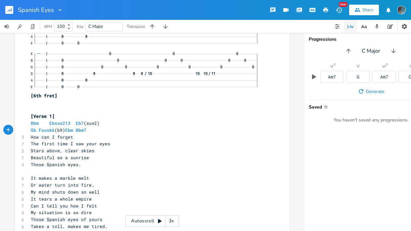
type textarea "Gb Fsusb6(b9) Ebm Bbm7"
type textarea "v"
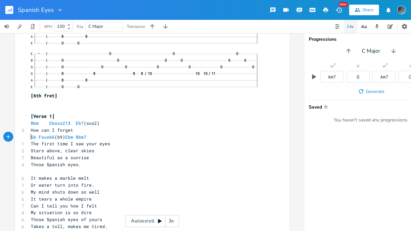
click at [29, 137] on pre "Gb Fsusb6 (b9) Ebm Bbm7" at bounding box center [148, 137] width 239 height 7
click at [121, 138] on span "Gb Fsusb6 (b9) Ebm Bbm7" at bounding box center [82, 137] width 103 height 6
click at [405, 23] on icon "button" at bounding box center [404, 26] width 7 height 7
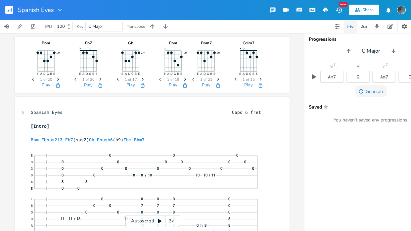
click at [359, 88] on icon "button" at bounding box center [360, 91] width 7 height 7
click at [315, 76] on icon "button" at bounding box center [314, 77] width 6 height 6
click at [339, 26] on icon "button" at bounding box center [336, 26] width 5 height 5
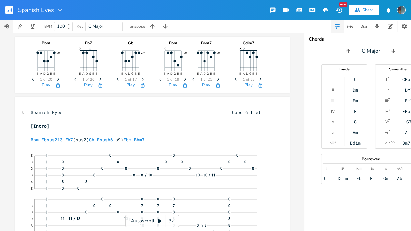
click at [11, 30] on button "button" at bounding box center [6, 26] width 13 height 13
drag, startPoint x: 30, startPoint y: 41, endPoint x: 51, endPoint y: 42, distance: 20.9
click at [51, 42] on div "Spanish Eyes New Share BPM 100 Key C Major Transpose Bbm 1fr E A D G B E Previo…" at bounding box center [205, 115] width 411 height 231
click at [18, 26] on icon "button" at bounding box center [20, 26] width 6 height 6
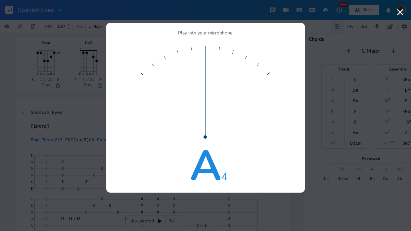
click at [397, 13] on icon "button" at bounding box center [399, 12] width 11 height 11
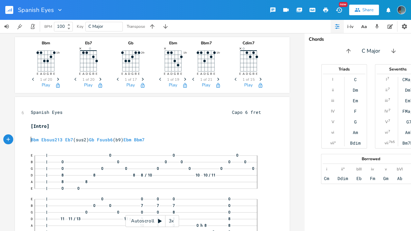
click at [30, 142] on pre "Bbm Ebsus213 Eb7 (sus2) Gb Fsusb6 (b9) Ebm Bbm7" at bounding box center [148, 139] width 239 height 7
click at [33, 139] on span "Bbm" at bounding box center [35, 140] width 8 height 6
type textarea "Bbm"
click at [33, 139] on span "Bbm" at bounding box center [35, 140] width 8 height 6
click at [54, 142] on pre "Bbm Ebsus213 Eb7 (sus2) Gb Fsusb6 (b9) Ebm Bbm7" at bounding box center [148, 139] width 239 height 7
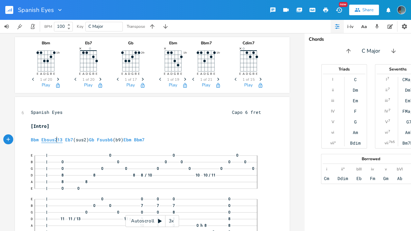
click at [53, 139] on span "Ebsus213" at bounding box center [51, 140] width 21 height 6
type textarea "Ebsus213"
click at [53, 139] on span "Ebsus213" at bounding box center [51, 140] width 21 height 6
type textarea "Ebsus213"
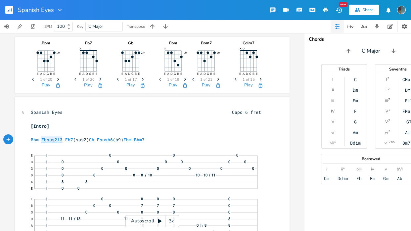
click at [53, 139] on span "Ebsus213" at bounding box center [51, 140] width 21 height 6
click at [66, 139] on div "button" at bounding box center [67, 133] width 11 height 11
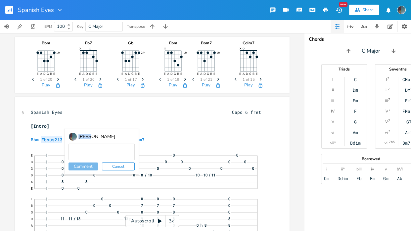
click at [68, 139] on div at bounding box center [72, 136] width 9 height 9
click at [118, 166] on button "Cancel" at bounding box center [118, 166] width 33 height 8
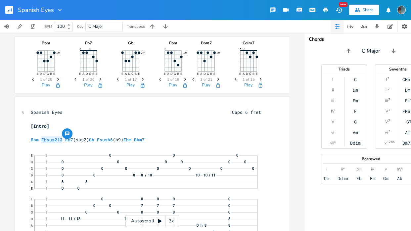
click at [64, 139] on div "button" at bounding box center [67, 133] width 11 height 11
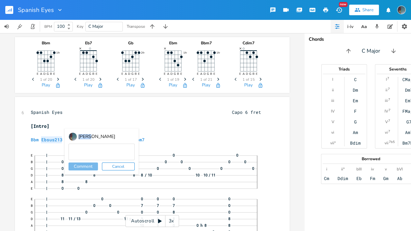
click at [64, 139] on div "Caio Langlois Comment Cancel" at bounding box center [101, 151] width 74 height 46
click at [106, 166] on button "Cancel" at bounding box center [118, 166] width 33 height 8
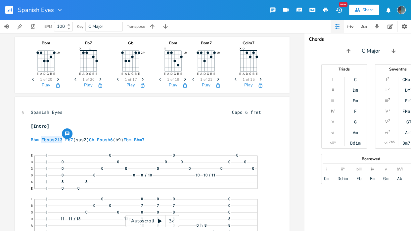
click at [72, 126] on pre "[Intro]" at bounding box center [148, 126] width 239 height 7
click at [43, 88] on button "Play" at bounding box center [46, 86] width 9 height 6
click at [87, 86] on button "Play" at bounding box center [88, 86] width 9 height 6
click at [100, 79] on icon "Next" at bounding box center [101, 79] width 4 height 4
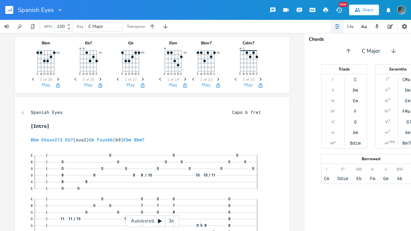
click at [100, 79] on icon "Next" at bounding box center [101, 79] width 4 height 4
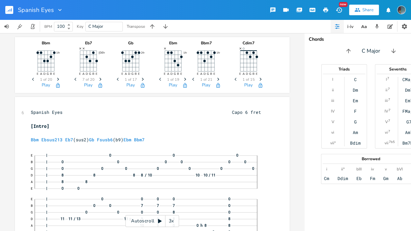
click at [100, 79] on icon "Next" at bounding box center [101, 79] width 4 height 4
click at [86, 83] on button "Play" at bounding box center [88, 86] width 9 height 6
click at [127, 85] on button "Play" at bounding box center [130, 86] width 9 height 6
click at [141, 80] on icon "Next" at bounding box center [143, 79] width 4 height 4
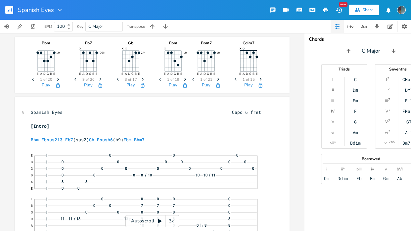
click at [141, 80] on icon "Next" at bounding box center [143, 79] width 4 height 4
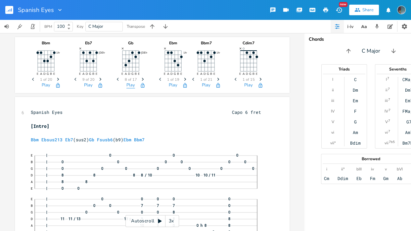
click at [131, 83] on button "Play" at bounding box center [130, 86] width 9 height 6
click at [183, 78] on icon "Next" at bounding box center [185, 79] width 4 height 4
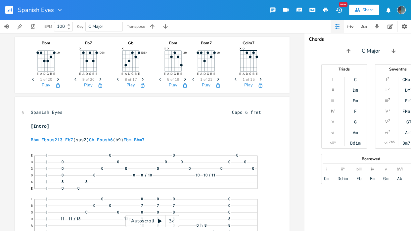
click at [183, 78] on icon "Next" at bounding box center [185, 79] width 4 height 4
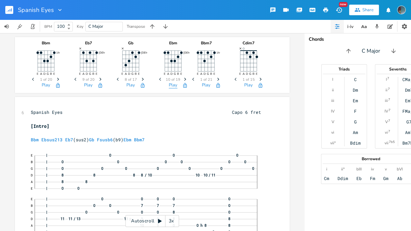
click at [173, 84] on button "Play" at bounding box center [173, 86] width 9 height 6
click at [216, 76] on span "Next" at bounding box center [218, 80] width 9 height 12
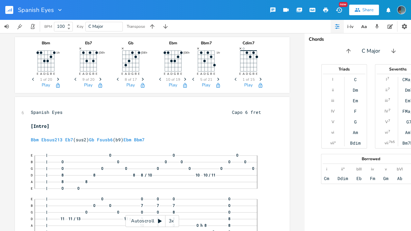
click at [216, 76] on span "Next" at bounding box center [218, 80] width 9 height 12
click at [192, 79] on icon "Previous" at bounding box center [194, 79] width 4 height 4
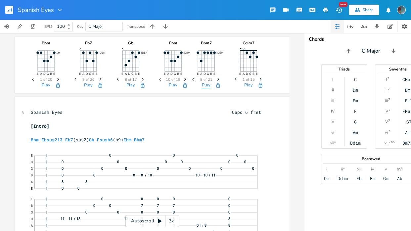
click at [205, 83] on button "Play" at bounding box center [206, 86] width 9 height 6
click at [248, 83] on button "Play" at bounding box center [248, 86] width 9 height 6
click at [234, 78] on icon "Previous" at bounding box center [236, 79] width 4 height 4
click at [244, 83] on button "Play" at bounding box center [248, 86] width 9 height 6
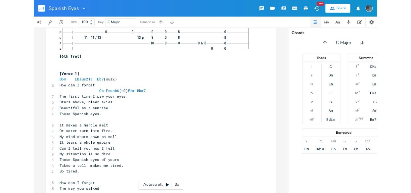
scroll to position [182, 0]
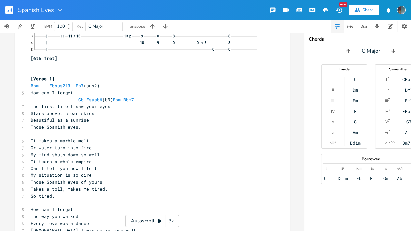
click at [235, 10] on div "Spanish Eyes New Share" at bounding box center [205, 10] width 411 height 20
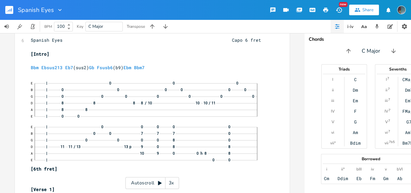
scroll to position [0, 0]
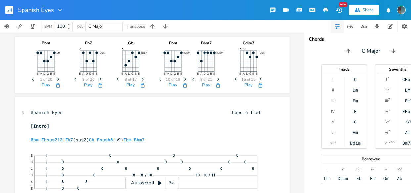
click at [41, 42] on div "Bbm" at bounding box center [45, 43] width 33 height 4
click at [88, 22] on div "C Major" at bounding box center [103, 27] width 37 height 10
click at [105, 26] on span "C Major" at bounding box center [103, 26] width 31 height 9
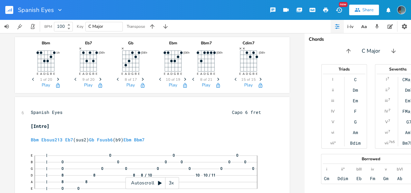
click at [105, 26] on span "C Major" at bounding box center [103, 26] width 31 height 9
type input "Bbm"
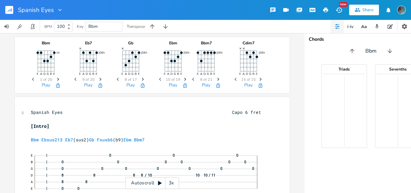
click at [101, 28] on span "Bbm" at bounding box center [103, 26] width 31 height 9
type input "g"
type input "bBm"
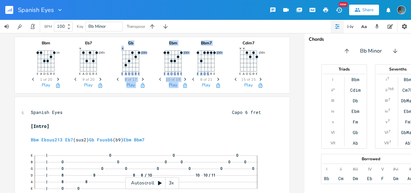
drag, startPoint x: 108, startPoint y: 37, endPoint x: 232, endPoint y: 74, distance: 129.9
click at [232, 74] on div "Bbm 1fr E A D G B E Previous 1 of 20 Next Play Eb7 6fr E A D G B E × Previous 9…" at bounding box center [151, 63] width 245 height 53
click at [232, 75] on span "Previous" at bounding box center [236, 80] width 9 height 12
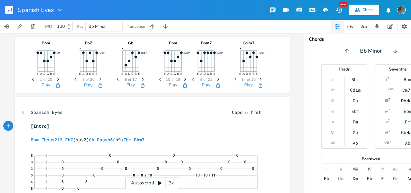
click at [238, 124] on pre "[Intro]" at bounding box center [148, 126] width 239 height 7
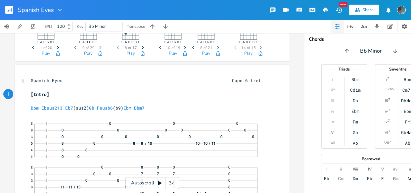
scroll to position [30, 0]
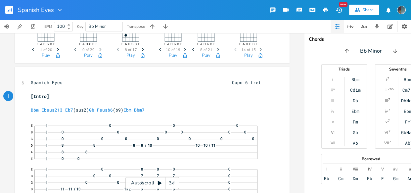
click at [86, 109] on span "Bbm Ebsus213 Eb7 (sus2) Gb Fsusb6 (b9) Ebm Bbm7" at bounding box center [88, 110] width 114 height 6
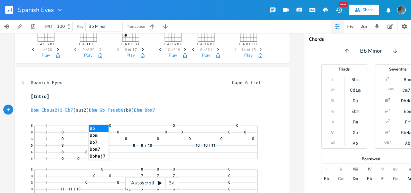
scroll to position [0, 10]
type textarea "Bbm"
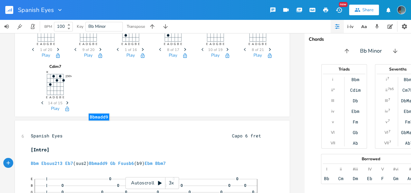
scroll to position [0, 0]
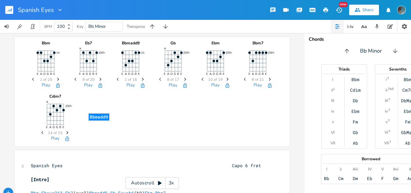
type textarea "add9"
click at [141, 79] on icon "Next" at bounding box center [143, 79] width 4 height 4
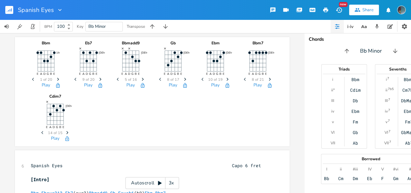
click at [141, 79] on icon "Next" at bounding box center [143, 79] width 4 height 4
click at [126, 83] on button "Play" at bounding box center [130, 86] width 9 height 6
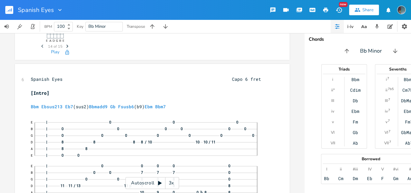
scroll to position [94, 0]
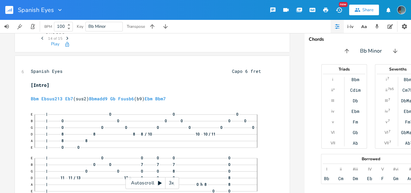
click at [108, 97] on span "Bbm Ebsus213 Eb7 (sus2) Bbmadd9 Gb Fsusb6 (b9) Ebm Bbm7" at bounding box center [98, 99] width 135 height 6
type textarea "11"
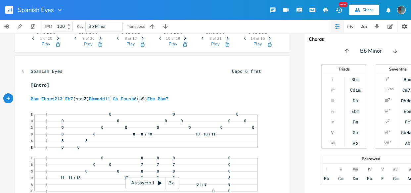
scroll to position [0, 0]
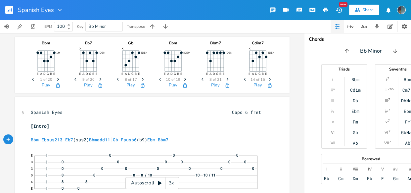
click at [103, 132] on pre "​" at bounding box center [148, 132] width 239 height 7
click at [98, 141] on span "Bbmadd11" at bounding box center [99, 140] width 21 height 6
click at [60, 138] on span "Ebsus213" at bounding box center [51, 140] width 21 height 6
type textarea "["
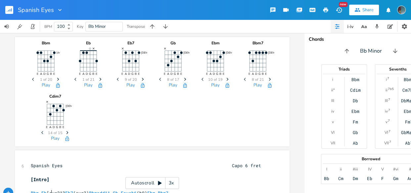
scroll to position [24, 0]
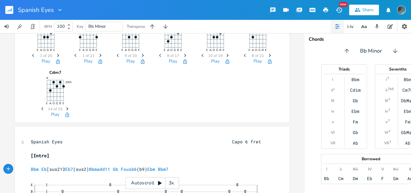
type textarea "["
type textarea ")"
type textarea "("
click at [75, 163] on pre "​" at bounding box center [148, 162] width 239 height 7
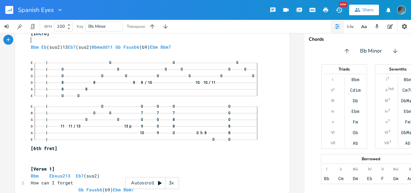
scroll to position [137, 0]
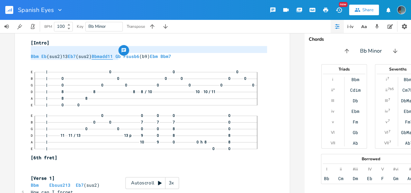
type textarea "Bbmadd11"
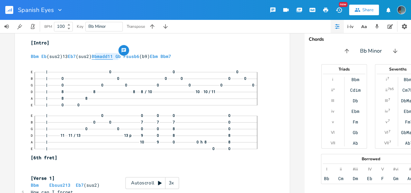
drag, startPoint x: 115, startPoint y: 54, endPoint x: 93, endPoint y: 54, distance: 22.2
click at [93, 54] on span "Bbm Eb (sus2)13 Eb7 (sus2) Bbmadd11 Gb Fsusb6 (b9) Ebm Bbm7" at bounding box center [101, 56] width 140 height 6
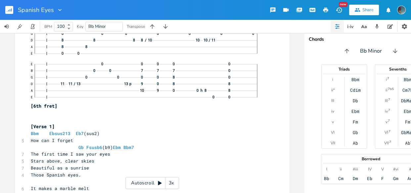
scroll to position [215, 0]
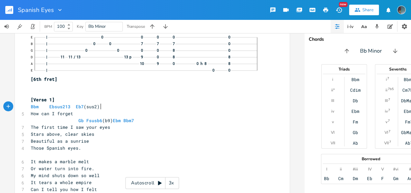
click at [104, 107] on pre "Bbm Ebsus213 Eb7 (sus2)" at bounding box center [148, 106] width 239 height 7
type textarea "Bbm7"
drag, startPoint x: 135, startPoint y: 119, endPoint x: 122, endPoint y: 117, distance: 12.7
click at [122, 117] on pre "Gb Fsusb6 (b9) Ebm Bbm7" at bounding box center [148, 120] width 239 height 7
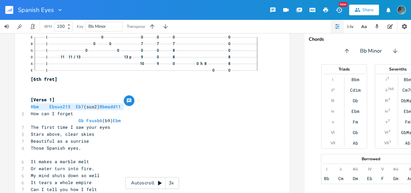
type textarea "Bbm Ebsus213 Eb7(sus2) Bbmadd11"
drag, startPoint x: 124, startPoint y: 106, endPoint x: 27, endPoint y: 107, distance: 96.9
click at [121, 131] on pre "Stars above, clear skies" at bounding box center [148, 134] width 239 height 7
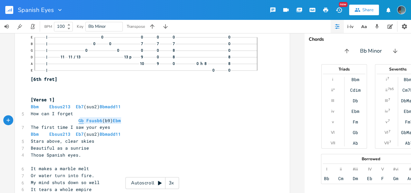
type textarea "Gb Fsusb6(b9) Ebm"
drag, startPoint x: 122, startPoint y: 118, endPoint x: 74, endPoint y: 118, distance: 48.3
click at [74, 118] on pre "Gb Fsusb6 (b9) Ebm" at bounding box center [148, 120] width 239 height 7
click at [98, 142] on pre "Stars above, clear skies" at bounding box center [148, 141] width 239 height 7
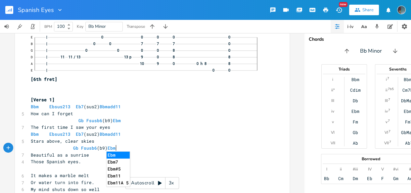
click at [154, 148] on pre "Gb Fsusb6 (b9) Ebm" at bounding box center [148, 147] width 239 height 7
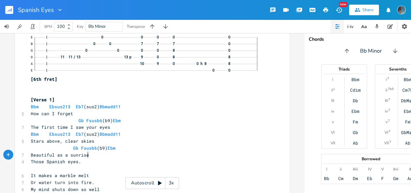
click at [90, 156] on pre "Beautiful as a sunrise" at bounding box center [148, 154] width 239 height 7
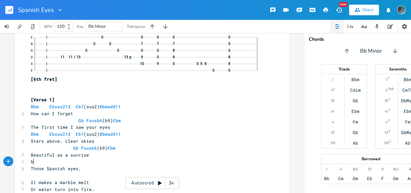
type textarea "bB"
type textarea "BBM7"
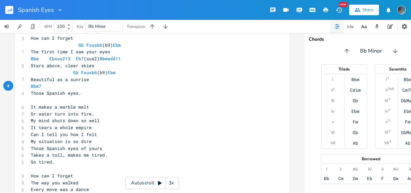
scroll to position [292, 0]
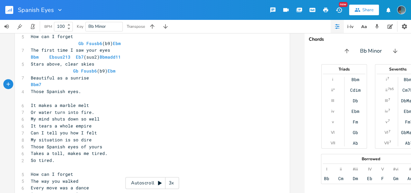
click at [92, 101] on pre "​" at bounding box center [148, 98] width 239 height 7
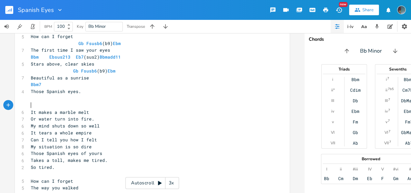
type textarea "b"
click at [142, 92] on pre "Those Spanish eyes." at bounding box center [148, 91] width 239 height 7
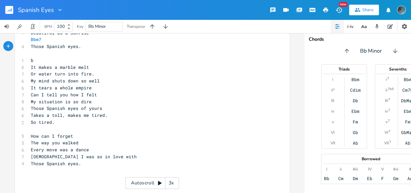
scroll to position [341, 0]
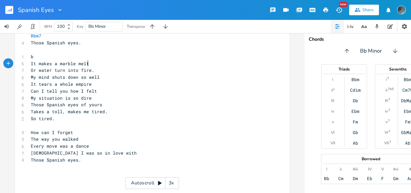
click at [95, 61] on pre "It makes a marble melt" at bounding box center [148, 63] width 239 height 7
click at [95, 58] on pre "b" at bounding box center [148, 56] width 239 height 7
type textarea "bB"
type textarea "BB"
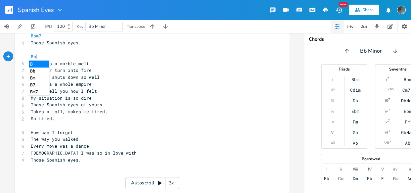
type textarea "b,"
type textarea "M"
type textarea "m"
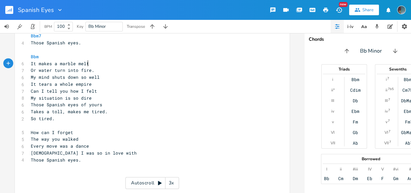
click at [95, 65] on pre "It makes a marble melt" at bounding box center [148, 63] width 239 height 7
type textarea "]["
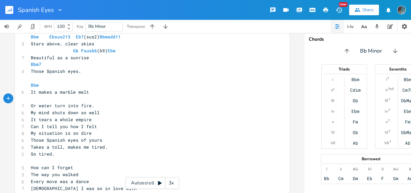
scroll to position [309, 0]
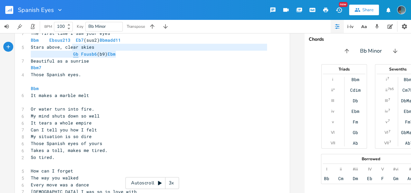
type textarea "Gb Fsusb6(b9) Ebm"
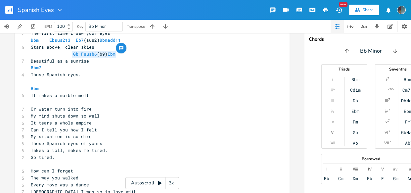
drag, startPoint x: 117, startPoint y: 56, endPoint x: 69, endPoint y: 54, distance: 47.3
click at [69, 54] on pre "Gb Fsusb6 (b9) Ebm" at bounding box center [148, 54] width 239 height 7
click at [81, 102] on pre "​" at bounding box center [148, 102] width 239 height 7
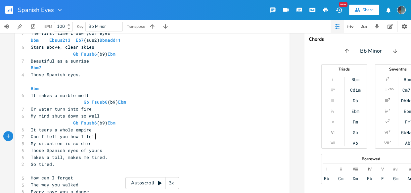
click at [97, 138] on pre "Can I tell you how I felt" at bounding box center [148, 136] width 239 height 7
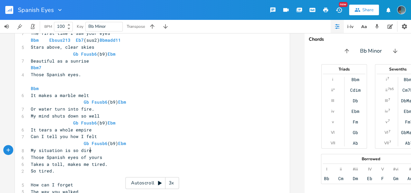
click at [101, 150] on pre "My situation is so dire" at bounding box center [148, 150] width 239 height 7
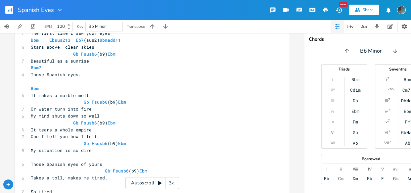
scroll to position [331, 0]
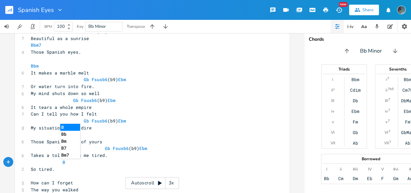
type textarea "B,"
click at [82, 158] on pre "Takes a toll, makes me tired." at bounding box center [148, 155] width 239 height 7
type textarea "bM"
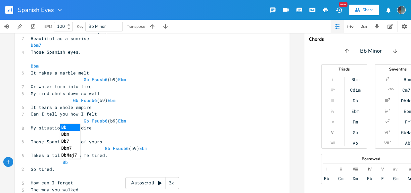
type textarea "m"
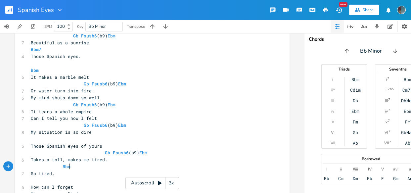
scroll to position [325, 0]
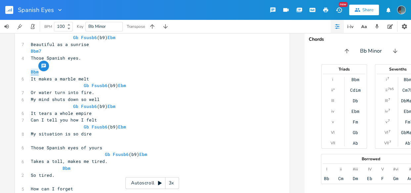
drag, startPoint x: 43, startPoint y: 71, endPoint x: 29, endPoint y: 71, distance: 14.2
click at [29, 71] on pre "Bbm" at bounding box center [148, 71] width 239 height 7
type textarea "Bbm"
click at [106, 90] on pre "Or water turn into fire." at bounding box center [148, 92] width 239 height 7
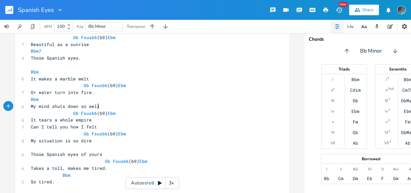
click at [112, 104] on pre "My mind shuts down so well" at bounding box center [148, 106] width 239 height 7
click at [104, 119] on pre "It tears a whole empire" at bounding box center [148, 119] width 239 height 7
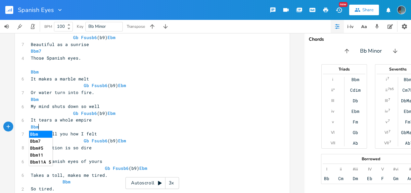
click at [101, 152] on pre "​" at bounding box center [148, 154] width 239 height 7
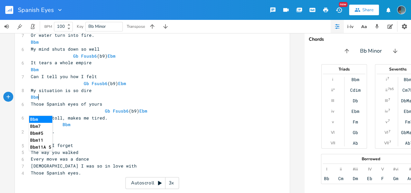
scroll to position [387, 0]
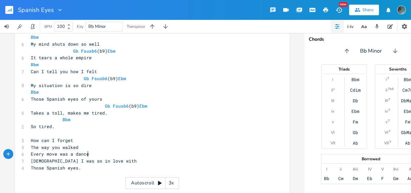
click at [101, 152] on pre "Every move was a dance" at bounding box center [148, 153] width 239 height 7
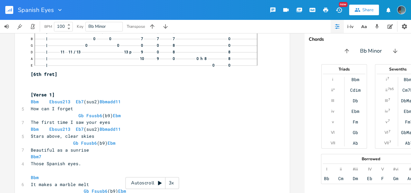
scroll to position [208, 0]
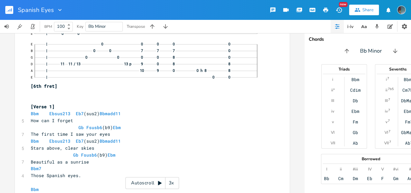
click at [122, 136] on pre "The first time I saw your eyes" at bounding box center [148, 134] width 239 height 7
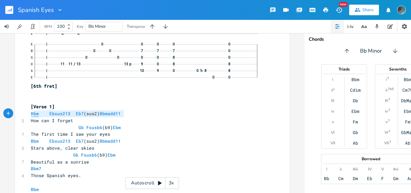
type textarea "Bbm Ebsus213 Eb7(sus2) Bbmadd11"
drag, startPoint x: 122, startPoint y: 116, endPoint x: 27, endPoint y: 114, distance: 95.2
click at [29, 114] on pre "Bbm Ebsus213 Eb7 (sus2) Bbmadd11" at bounding box center [148, 113] width 239 height 7
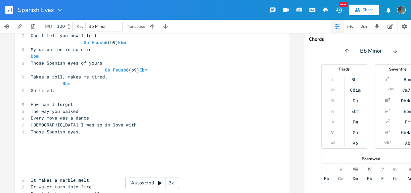
scroll to position [443, 0]
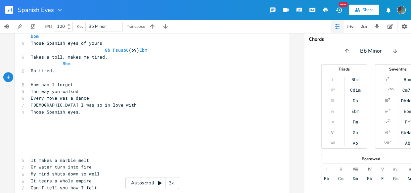
click at [56, 79] on pre "​" at bounding box center [148, 77] width 239 height 7
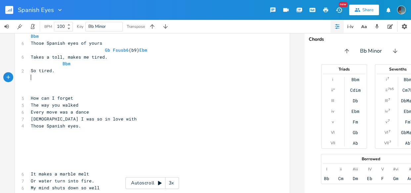
type textarea "["
type textarea "{"
type textarea "[vERE"
type textarea "Verse 2]"
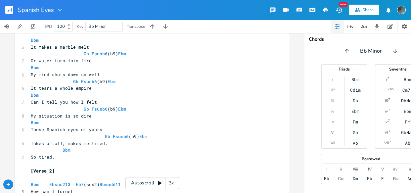
scroll to position [342, 0]
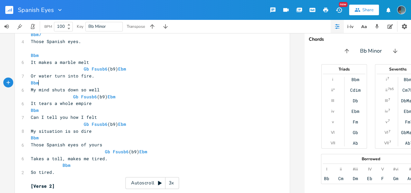
click at [136, 81] on pre "Bbm" at bounding box center [148, 82] width 239 height 7
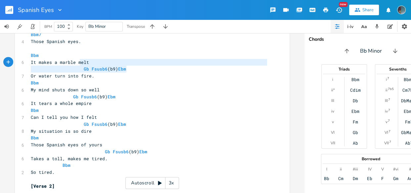
type textarea "Gb Fsusb6(b9) Ebm"
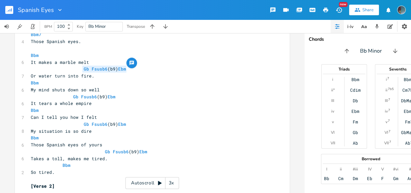
drag, startPoint x: 129, startPoint y: 69, endPoint x: 78, endPoint y: 69, distance: 50.9
click at [78, 69] on pre "Gb Fsusb6 (b9) Ebm" at bounding box center [148, 68] width 239 height 7
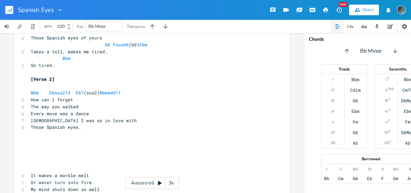
scroll to position [467, 0]
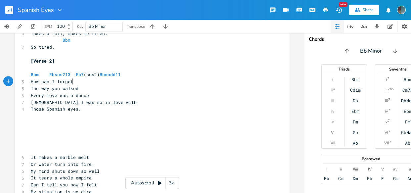
click at [129, 80] on pre "How can I forget" at bounding box center [148, 81] width 239 height 7
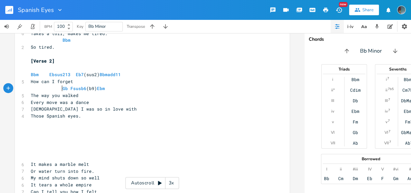
scroll to position [0, 1]
click at [122, 96] on pre "The way you walked" at bounding box center [148, 95] width 239 height 7
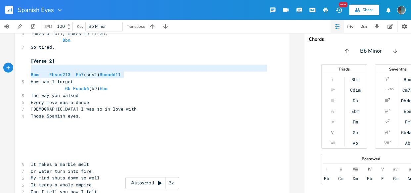
type textarea "Bbm Ebsus213 Eb7(sus2) Bbmadd11"
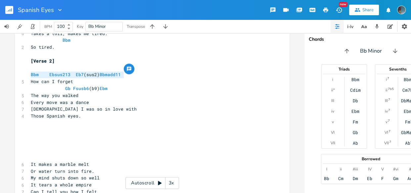
drag, startPoint x: 122, startPoint y: 74, endPoint x: 5, endPoint y: 74, distance: 116.7
click at [5, 74] on div "Bbm 1fr E A D G B E Previous 1 of 20 Next Play Eb E A D G B E × Previous 1 of 2…" at bounding box center [152, 113] width 304 height 160
click at [86, 95] on pre "The way you walked" at bounding box center [148, 95] width 239 height 7
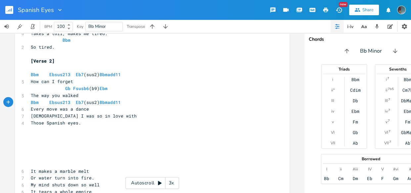
click at [93, 109] on pre "Every move was a dance" at bounding box center [148, 108] width 239 height 7
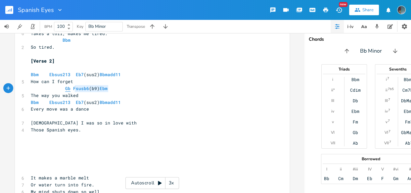
type textarea "Gb Fsusb6(b9) Ebm"
drag, startPoint x: 109, startPoint y: 86, endPoint x: 63, endPoint y: 87, distance: 46.3
click at [63, 87] on pre "Gb Fsusb6 (b9) Ebm" at bounding box center [148, 88] width 239 height 7
click at [77, 117] on pre "​" at bounding box center [148, 115] width 239 height 7
click at [95, 123] on pre "[DEMOGRAPHIC_DATA] I was so in love with" at bounding box center [148, 122] width 239 height 7
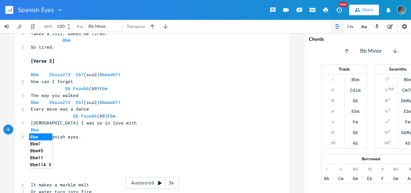
scroll to position [0, 11]
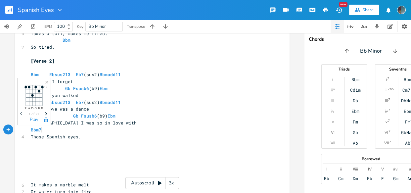
type textarea "Bbm7"
click at [21, 114] on icon "Previous" at bounding box center [22, 114] width 4 height 4
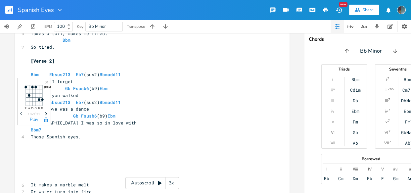
click at [21, 114] on icon "Previous" at bounding box center [22, 114] width 4 height 4
click at [46, 112] on icon "Next" at bounding box center [46, 114] width 4 height 4
click at [21, 112] on icon "Previous" at bounding box center [22, 114] width 4 height 4
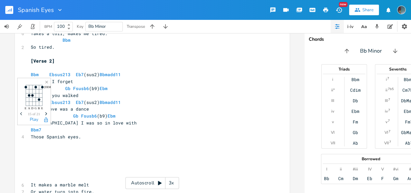
click at [21, 112] on icon "Previous" at bounding box center [22, 114] width 4 height 4
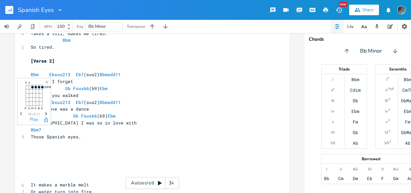
click at [21, 112] on icon "Previous" at bounding box center [22, 114] width 4 height 4
click at [136, 147] on pre "​" at bounding box center [148, 150] width 239 height 7
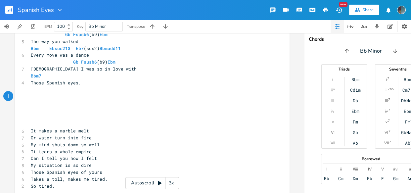
scroll to position [538, 0]
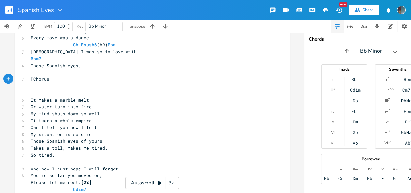
type textarea "[Chorus]"
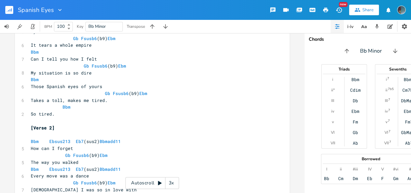
scroll to position [376, 0]
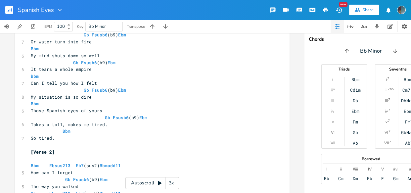
type textarea "M"
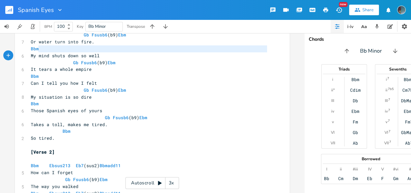
type textarea "Bbm"
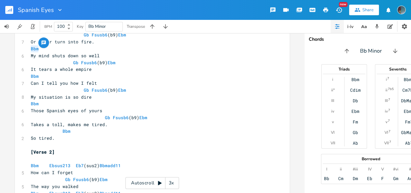
drag, startPoint x: 50, startPoint y: 50, endPoint x: 28, endPoint y: 51, distance: 21.5
click at [29, 51] on pre "Bbm" at bounding box center [148, 48] width 239 height 7
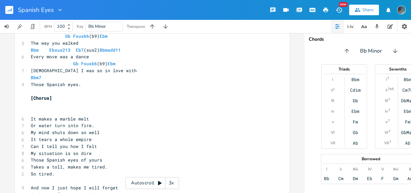
scroll to position [524, 0]
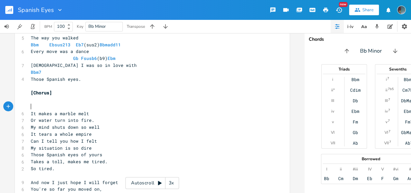
click at [36, 104] on pre "​" at bounding box center [148, 106] width 239 height 7
paste textarea "melt"
click at [102, 114] on pre "It makes a marble melt" at bounding box center [148, 113] width 239 height 7
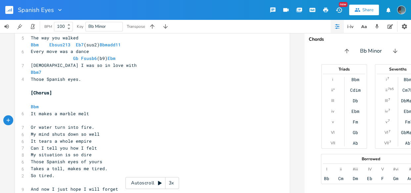
click at [101, 114] on pre "It makes a marble melt" at bounding box center [148, 113] width 239 height 7
type textarea "melt"
type textarea "Gb Fsusb6(b9) Ebm"
drag, startPoint x: 117, startPoint y: 58, endPoint x: 69, endPoint y: 58, distance: 47.6
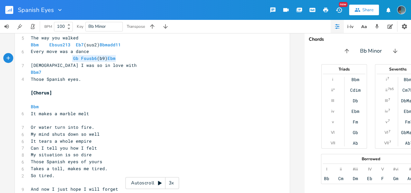
click at [69, 58] on pre "Gb Fsusb6 (b9) Ebm" at bounding box center [148, 58] width 239 height 7
click at [78, 119] on pre "​" at bounding box center [148, 120] width 239 height 7
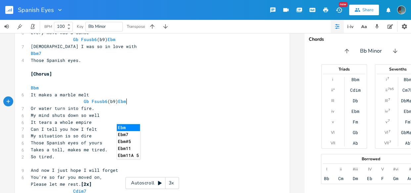
scroll to position [545, 0]
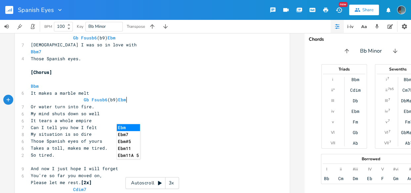
click at [101, 108] on pre "Or water turn into fire." at bounding box center [148, 106] width 239 height 7
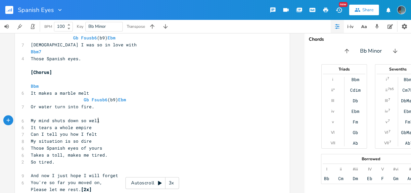
click at [103, 122] on pre "My mind shuts down so well" at bounding box center [148, 120] width 239 height 7
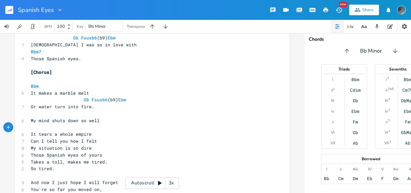
click at [102, 132] on pre "It tears a whole empire" at bounding box center [148, 134] width 239 height 7
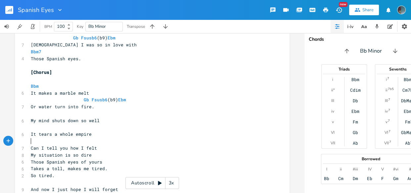
click at [103, 146] on pre "Can I tell you how I felt" at bounding box center [148, 147] width 239 height 7
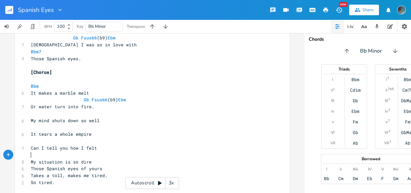
click at [103, 159] on pre "My situation is so dire" at bounding box center [148, 161] width 239 height 7
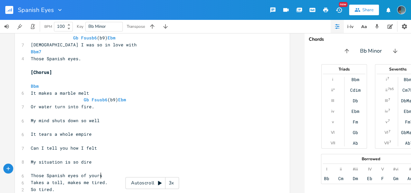
click at [112, 176] on pre "Those Spanish eyes of yours" at bounding box center [148, 175] width 239 height 7
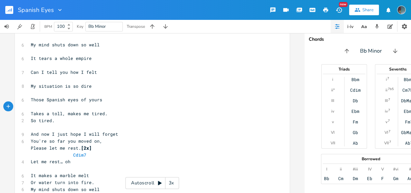
scroll to position [639, 0]
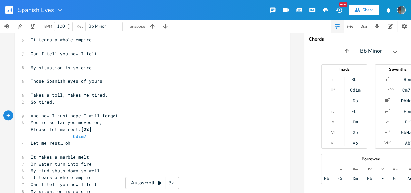
click at [117, 116] on pre "And now I just hope I will forget" at bounding box center [148, 115] width 239 height 7
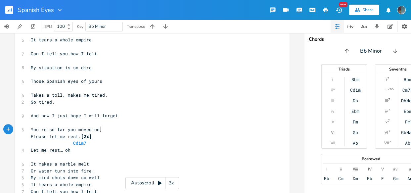
click at [115, 129] on pre "You're so far you moved on," at bounding box center [148, 129] width 239 height 7
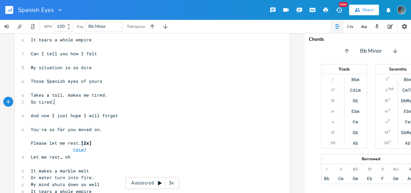
click at [92, 102] on pre "So tired." at bounding box center [148, 102] width 239 height 7
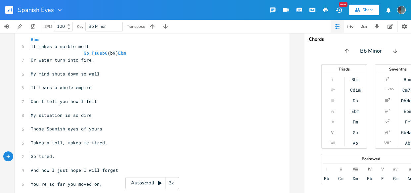
scroll to position [587, 0]
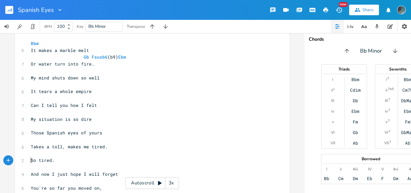
click at [77, 89] on span "It tears a whole empire" at bounding box center [61, 91] width 61 height 6
click at [76, 86] on pre "​" at bounding box center [148, 84] width 239 height 7
paste textarea
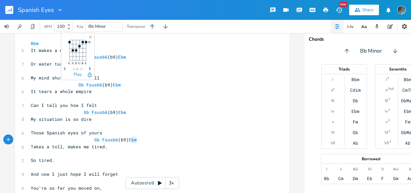
type textarea "Ebm"
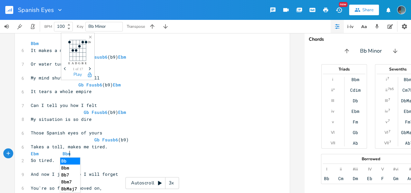
type textarea "Bbm"
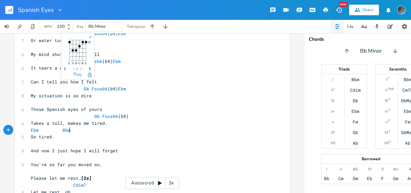
scroll to position [613, 0]
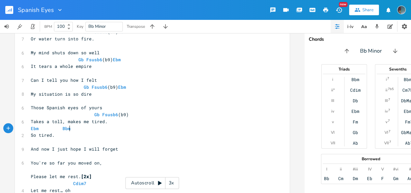
type textarea "Bbm"
drag, startPoint x: 69, startPoint y: 128, endPoint x: 59, endPoint y: 127, distance: 9.6
click at [59, 127] on pre "Ebm Bbm" at bounding box center [148, 128] width 239 height 7
click at [38, 101] on pre "​" at bounding box center [148, 100] width 239 height 7
type textarea "v"
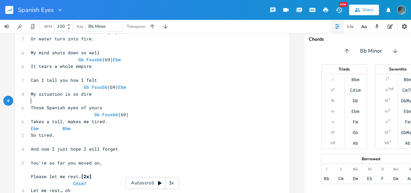
scroll to position [0, 2]
paste textarea "v"
click at [38, 72] on pre "​" at bounding box center [148, 73] width 239 height 7
type textarea "v"
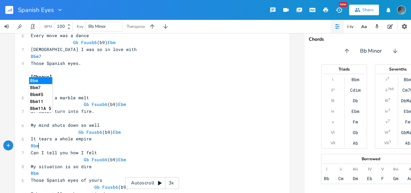
scroll to position [539, 0]
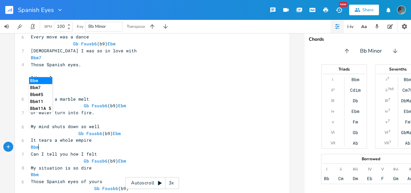
click at [45, 119] on pre "​" at bounding box center [148, 119] width 239 height 7
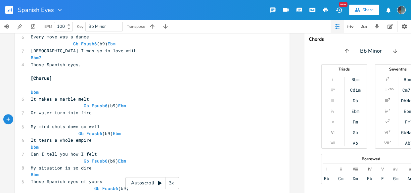
type textarea "v"
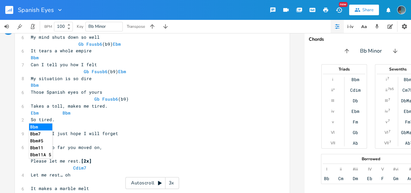
scroll to position [641, 0]
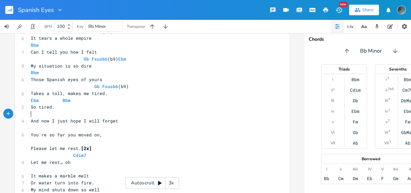
click at [90, 116] on pre "​" at bounding box center [148, 113] width 239 height 7
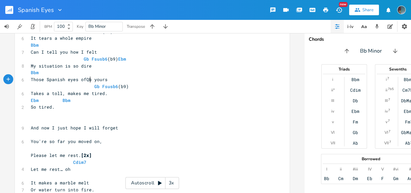
scroll to position [0, 5]
type textarea "QbAAA"
click at [77, 116] on pre "​" at bounding box center [148, 113] width 239 height 7
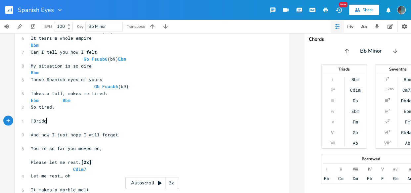
scroll to position [0, 14]
type textarea "[Bridge]"
type textarea "b"
type textarea "a"
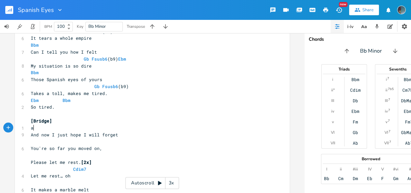
scroll to position [0, 2]
type textarea "AB"
type textarea "b"
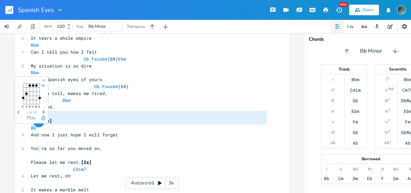
drag, startPoint x: 31, startPoint y: 126, endPoint x: 21, endPoint y: 112, distance: 16.8
click at [21, 112] on body "Spanish Eyes New Share BPM 100 Key Bb Minor Transpose Bbm 1fr E A D G B E Previ…" at bounding box center [205, 96] width 411 height 193
type textarea "[Bridge] A"
click at [19, 113] on icon "Previous" at bounding box center [20, 112] width 4 height 4
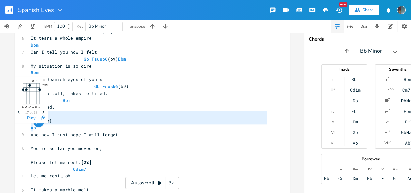
click at [19, 113] on icon "Previous" at bounding box center [20, 112] width 4 height 4
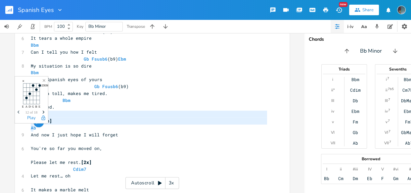
click at [19, 113] on icon "Previous" at bounding box center [20, 112] width 4 height 4
click at [41, 112] on span "Next" at bounding box center [43, 112] width 9 height 12
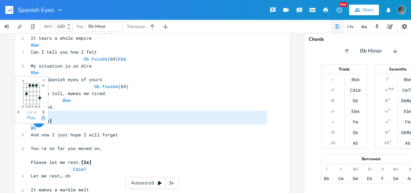
click at [41, 112] on span "Next" at bounding box center [43, 112] width 9 height 12
click at [18, 111] on icon "button" at bounding box center [19, 111] width 2 height 3
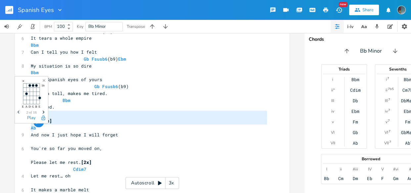
click at [18, 111] on icon "button" at bounding box center [19, 111] width 2 height 3
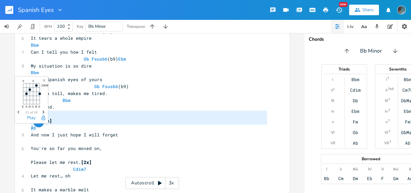
click at [18, 111] on icon "button" at bounding box center [19, 111] width 2 height 3
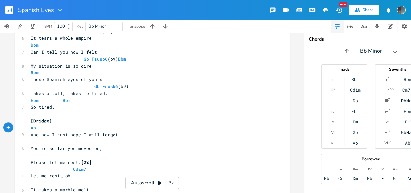
click at [78, 129] on pre "Ab" at bounding box center [148, 127] width 239 height 7
type textarea "GB"
type textarea "b"
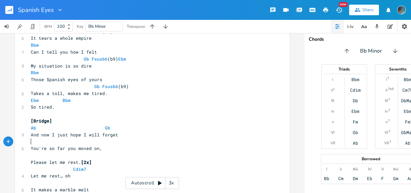
click at [54, 141] on pre "​" at bounding box center [148, 141] width 239 height 7
type textarea "Ab"
type textarea "gb"
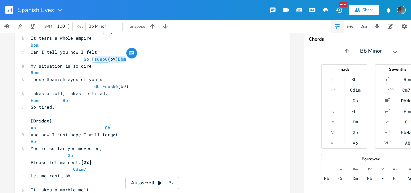
type textarea "Fsusb6(b9) Ebm"
drag, startPoint x: 125, startPoint y: 61, endPoint x: 88, endPoint y: 61, distance: 37.0
click at [88, 61] on pre "Gb Fsusb6 (b9) Ebm" at bounding box center [148, 59] width 239 height 7
click at [85, 155] on pre "Gb" at bounding box center [148, 155] width 239 height 7
paste textarea
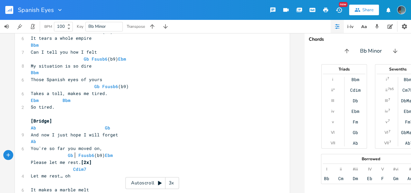
click at [73, 154] on span "Gb Fsusb6 (b9) Ebm" at bounding box center [72, 155] width 82 height 6
click at [36, 169] on span at bounding box center [36, 169] width 11 height 7
type textarea "Ab"
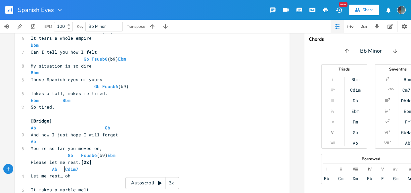
scroll to position [0, 2]
click at [77, 179] on pre "Let me rest… oh" at bounding box center [148, 175] width 239 height 7
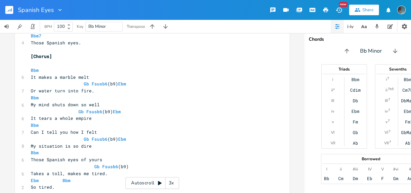
scroll to position [557, 0]
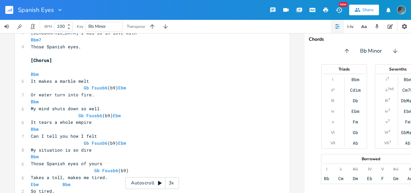
click at [66, 77] on pre "Bbm" at bounding box center [148, 74] width 239 height 7
type textarea "7"
click at [58, 99] on pre "Bbm" at bounding box center [148, 101] width 239 height 7
type textarea "7"
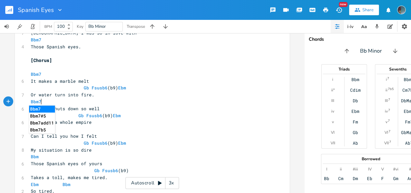
click at [68, 130] on pre "Bbm" at bounding box center [148, 129] width 239 height 7
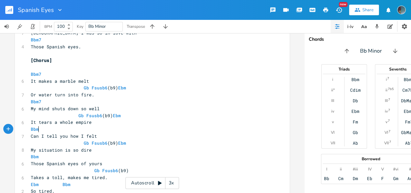
type textarea "7"
click at [65, 158] on pre "Bbm" at bounding box center [148, 156] width 239 height 7
type textarea "7"
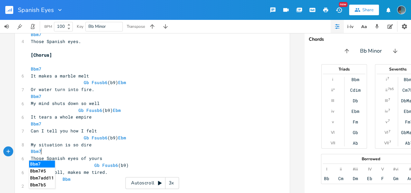
scroll to position [564, 0]
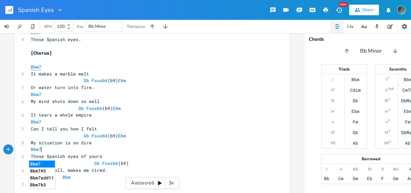
type textarea "Bbm7"
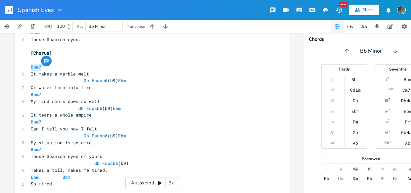
drag, startPoint x: 44, startPoint y: 66, endPoint x: 30, endPoint y: 68, distance: 14.4
click at [30, 68] on pre "Bbm7" at bounding box center [148, 66] width 239 height 7
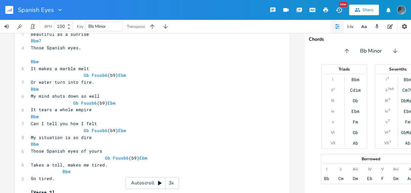
scroll to position [343, 0]
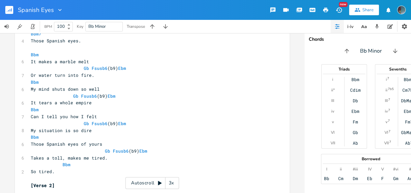
click at [40, 54] on pre "Bbm" at bounding box center [148, 54] width 239 height 7
type textarea "7"
click at [56, 81] on pre "Bbm" at bounding box center [148, 82] width 239 height 7
type textarea "7"
click at [66, 112] on pre "Bbm" at bounding box center [148, 109] width 239 height 7
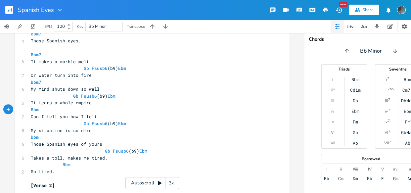
type textarea "7"
click at [66, 138] on pre "Bbm" at bounding box center [148, 137] width 239 height 7
type textarea "7"
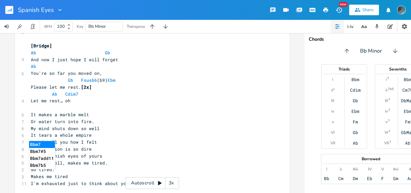
scroll to position [709, 0]
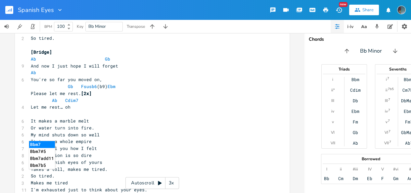
click at [73, 115] on pre "​" at bounding box center [148, 113] width 239 height 7
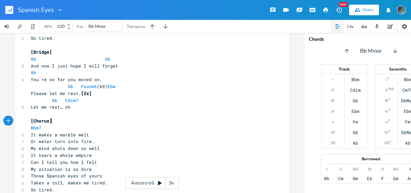
type textarea "[Chorus]"
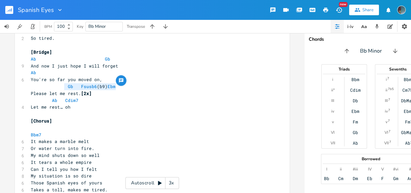
type textarea "Gb Fsusb6(b9) Ebm"
drag, startPoint x: 116, startPoint y: 88, endPoint x: 64, endPoint y: 86, distance: 51.6
click at [64, 86] on pre "Gb Fsusb6 (b9) Ebm" at bounding box center [148, 86] width 239 height 7
click at [92, 139] on pre "It makes a marble melt" at bounding box center [148, 141] width 239 height 7
type textarea "]"
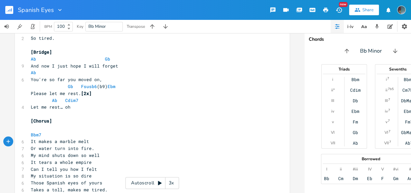
scroll to position [0, 1]
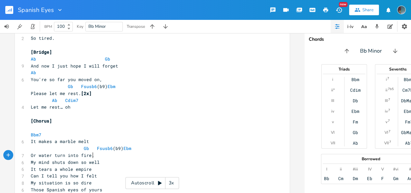
click at [102, 153] on pre "Or water turn into fire." at bounding box center [148, 155] width 239 height 7
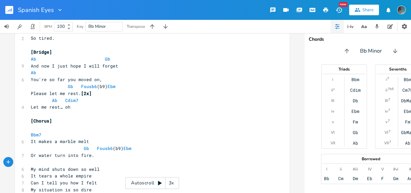
click at [109, 168] on pre "My mind shuts down so well" at bounding box center [148, 169] width 239 height 7
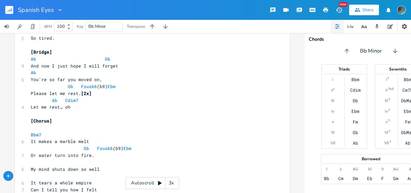
paste textarea "]"
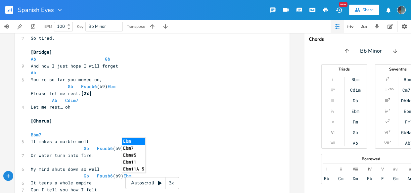
type textarea "]"
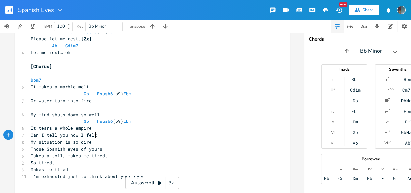
click at [115, 132] on pre "Can I tell you how I felt" at bounding box center [148, 135] width 239 height 7
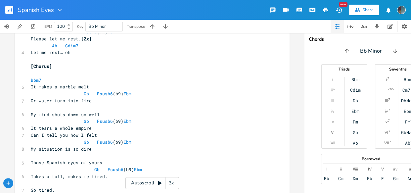
scroll to position [785, 0]
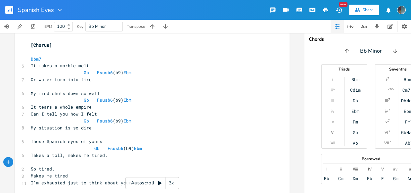
type textarea "ebM"
type textarea "EBM"
click at [143, 148] on pre "Gb Fsusb6 (b9) Ebm" at bounding box center [148, 148] width 239 height 7
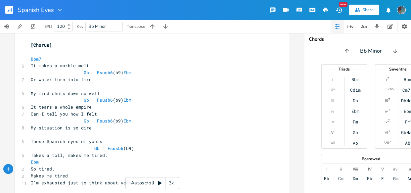
type textarea "]"
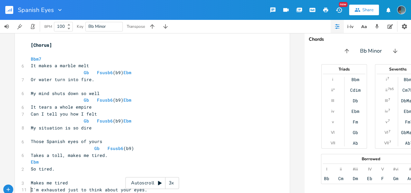
scroll to position [806, 0]
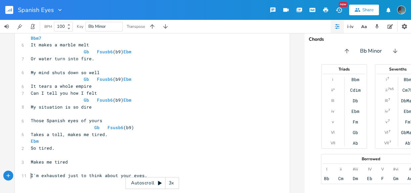
click at [119, 152] on pre "​" at bounding box center [148, 154] width 239 height 7
type textarea "Gb Fsusb6(b9) Ebm"
drag, startPoint x: 132, startPoint y: 100, endPoint x: 79, endPoint y: 100, distance: 52.9
click at [79, 100] on pre "Gb Fsusb6 (b9) Ebm" at bounding box center [148, 100] width 239 height 7
click at [138, 171] on pre "​" at bounding box center [148, 168] width 239 height 7
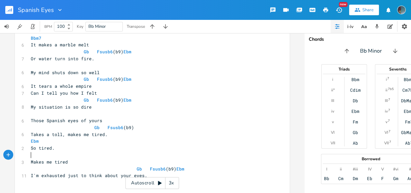
click at [35, 154] on pre "​" at bounding box center [148, 154] width 239 height 7
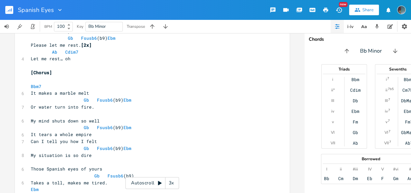
scroll to position [756, 0]
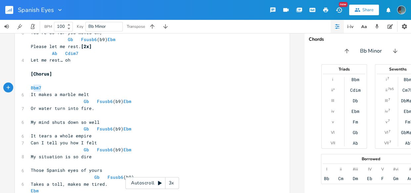
type textarea "Bbm7"
drag, startPoint x: 40, startPoint y: 87, endPoint x: 27, endPoint y: 85, distance: 13.3
click at [36, 115] on pre "​" at bounding box center [148, 115] width 239 height 7
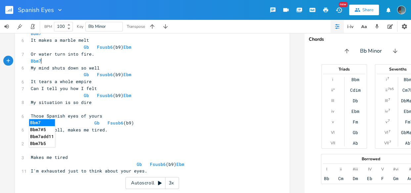
scroll to position [813, 0]
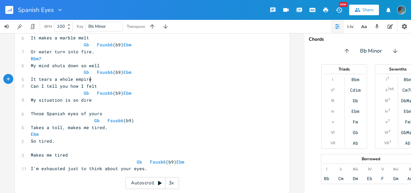
click at [102, 81] on pre "It tears a whole empire" at bounding box center [148, 79] width 239 height 7
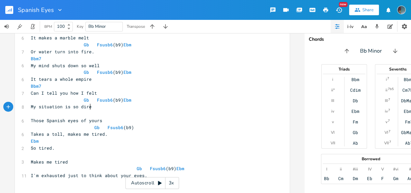
click at [99, 107] on pre "My situation is so dire" at bounding box center [148, 106] width 239 height 7
click at [97, 142] on pre "Ebm" at bounding box center [148, 141] width 239 height 7
click at [90, 152] on pre "​" at bounding box center [148, 154] width 239 height 7
click at [96, 162] on pre "Makes me tired" at bounding box center [148, 161] width 239 height 7
click at [94, 170] on span at bounding box center [99, 168] width 11 height 7
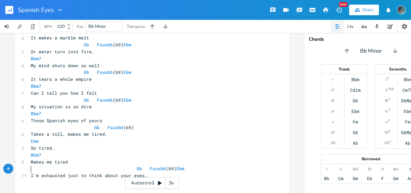
click at [31, 170] on span at bounding box center [36, 168] width 11 height 7
click at [239, 156] on pre "Bbm7" at bounding box center [148, 154] width 239 height 7
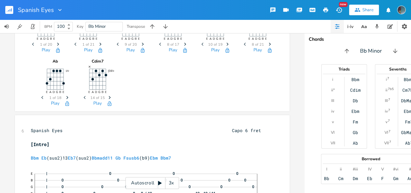
scroll to position [0, 0]
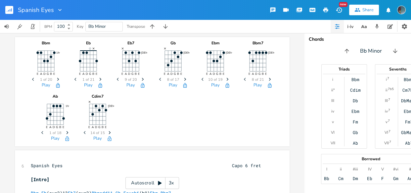
click at [33, 79] on icon "Previous" at bounding box center [34, 79] width 4 height 4
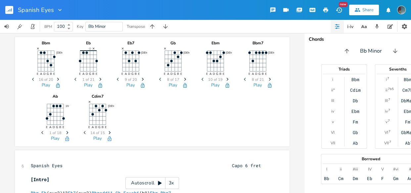
click at [33, 79] on icon "Previous" at bounding box center [34, 79] width 4 height 4
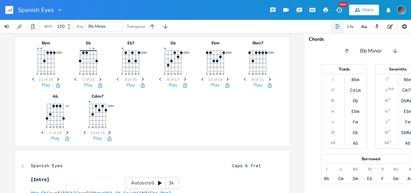
click at [29, 77] on span "Previous" at bounding box center [33, 80] width 9 height 12
click at [74, 78] on icon "Previous" at bounding box center [76, 79] width 4 height 4
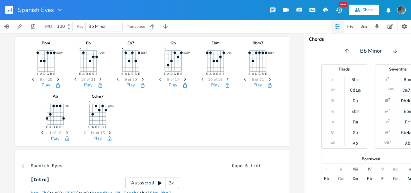
click at [74, 78] on icon "Previous" at bounding box center [76, 79] width 4 height 4
click at [74, 78] on icon "button" at bounding box center [75, 79] width 2 height 3
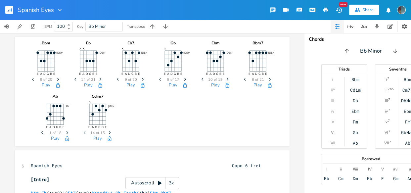
click at [74, 78] on icon "Previous" at bounding box center [76, 79] width 4 height 4
click at [41, 131] on icon "Previous" at bounding box center [43, 133] width 4 height 4
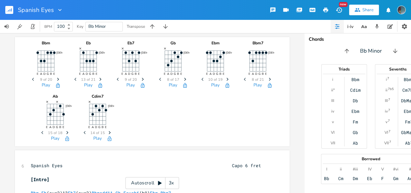
click at [41, 131] on icon "Previous" at bounding box center [43, 133] width 4 height 4
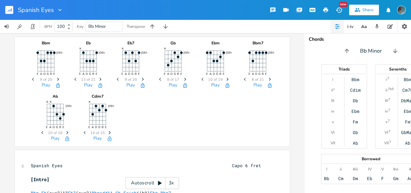
click at [66, 129] on span "Next" at bounding box center [67, 133] width 9 height 12
click at [41, 132] on icon "Previous" at bounding box center [43, 133] width 4 height 4
click at [147, 126] on div "Bbm 6fr E A D G B E Previous 9 of 20 Next Play Eb 6fr E A D G B E × Previous 13…" at bounding box center [151, 90] width 245 height 106
click at [56, 85] on icon "button" at bounding box center [58, 85] width 4 height 5
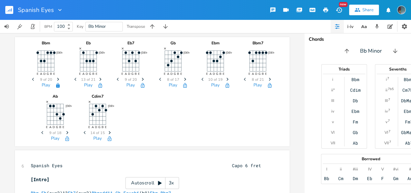
click at [99, 86] on icon "button" at bounding box center [100, 85] width 5 height 5
click at [141, 85] on icon "button" at bounding box center [143, 85] width 4 height 5
click at [182, 86] on icon "button" at bounding box center [184, 85] width 5 height 5
click at [225, 86] on icon "button" at bounding box center [226, 85] width 5 height 5
click at [268, 85] on icon "button" at bounding box center [270, 85] width 4 height 5
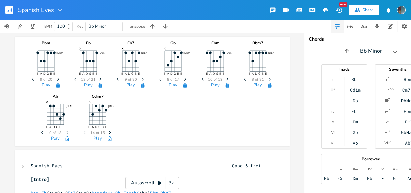
click at [108, 137] on icon "button" at bounding box center [110, 138] width 4 height 5
click at [64, 138] on icon "button" at bounding box center [66, 138] width 5 height 5
drag, startPoint x: 66, startPoint y: 25, endPoint x: 56, endPoint y: 26, distance: 10.3
click at [56, 26] on span "101" at bounding box center [62, 26] width 17 height 9
type input "1"
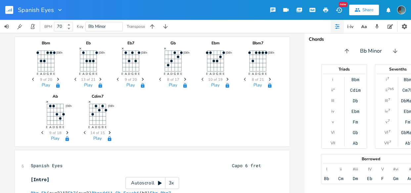
type input "70"
click at [158, 115] on div "Bbm 6fr E A D G B E Previous 9 of 20 Next Play Eb 6fr E A D G B E × Previous 13…" at bounding box center [151, 90] width 245 height 106
click at [359, 10] on icon "button" at bounding box center [357, 10] width 6 height 6
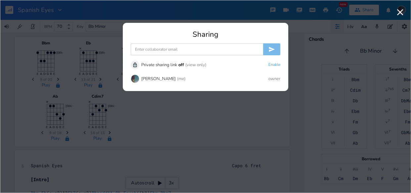
click at [177, 80] on div "(me)" at bounding box center [181, 79] width 9 height 4
click at [151, 79] on div "Caio Langlois" at bounding box center [158, 79] width 34 height 4
click at [271, 79] on div "owner" at bounding box center [274, 79] width 12 height 4
click at [143, 79] on div "Caio Langlois" at bounding box center [158, 79] width 34 height 4
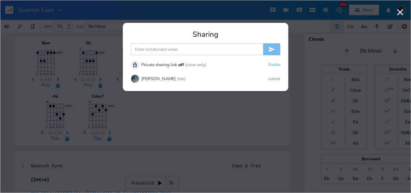
click at [135, 79] on img at bounding box center [135, 78] width 9 height 9
click at [401, 12] on icon "button" at bounding box center [399, 12] width 11 height 11
